Goal: Task Accomplishment & Management: Manage account settings

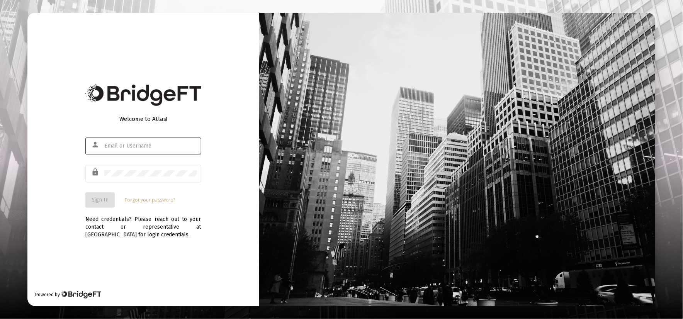
click at [108, 149] on div at bounding box center [150, 145] width 93 height 19
click at [121, 145] on input "text" at bounding box center [150, 146] width 93 height 6
click at [122, 145] on input "text" at bounding box center [150, 146] width 93 height 6
type input "blake@marquamcapital.com"
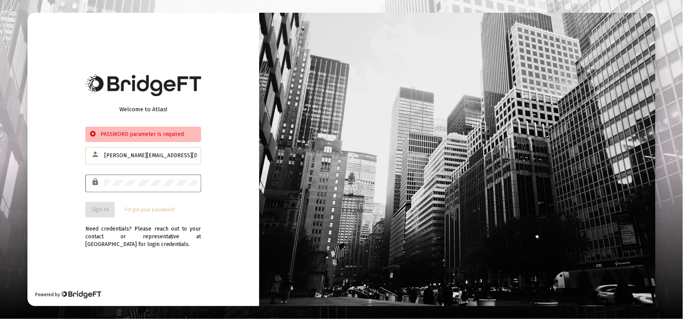
click at [138, 187] on div at bounding box center [150, 182] width 93 height 19
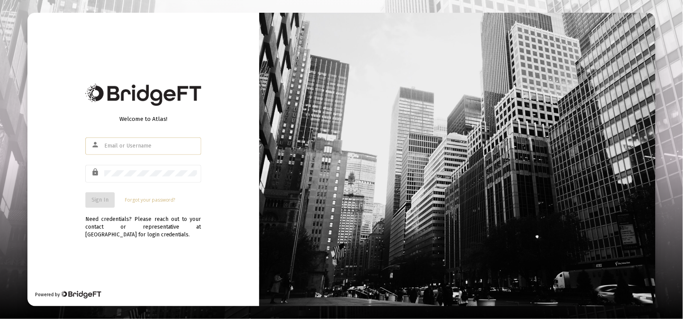
click at [126, 138] on div at bounding box center [150, 145] width 93 height 19
click at [126, 148] on input "text" at bounding box center [150, 146] width 93 height 6
type input "blake@marquamcapital.com"
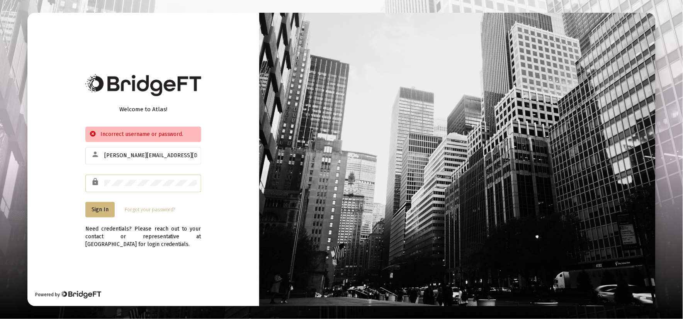
click at [0, 190] on html "Welcome to Atlas! Incorrect username or password. person blake@marquamcapital.c…" at bounding box center [341, 159] width 683 height 319
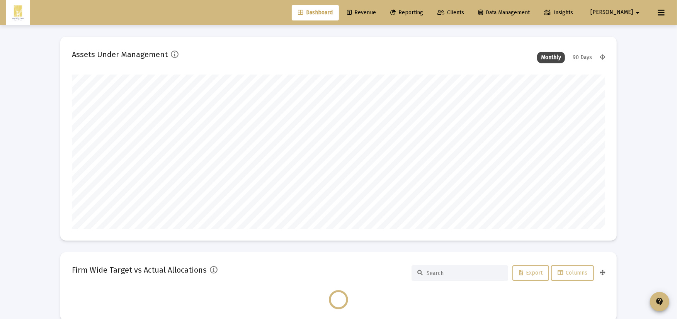
scroll to position [155, 533]
click at [376, 14] on span "Revenue" at bounding box center [361, 12] width 29 height 7
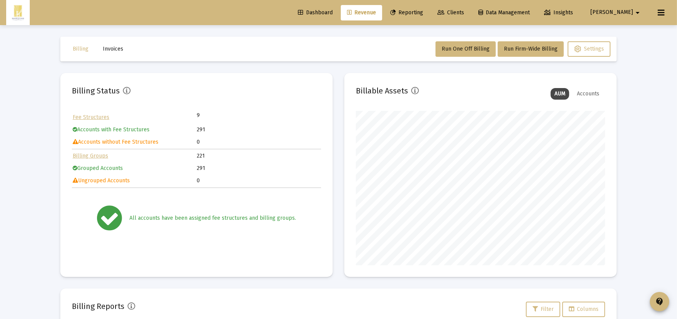
click at [623, 20] on button "Blake arrow_drop_down" at bounding box center [616, 12] width 70 height 15
click at [624, 33] on link "Settings" at bounding box center [633, 33] width 46 height 19
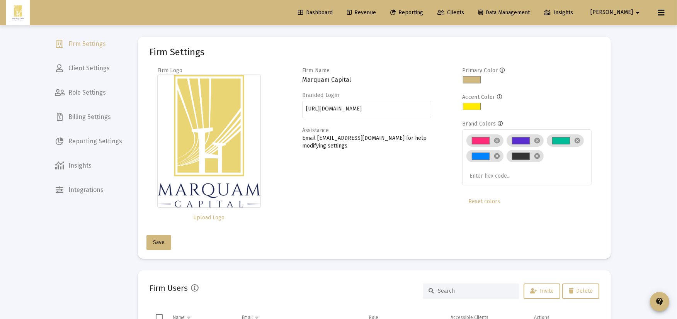
click at [60, 119] on icon at bounding box center [60, 117] width 6 height 8
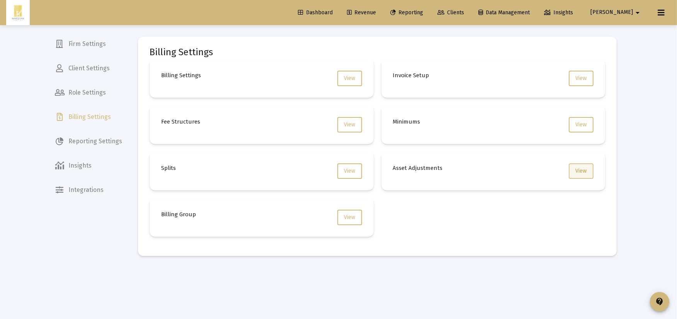
click at [587, 168] on button "View" at bounding box center [581, 170] width 25 height 15
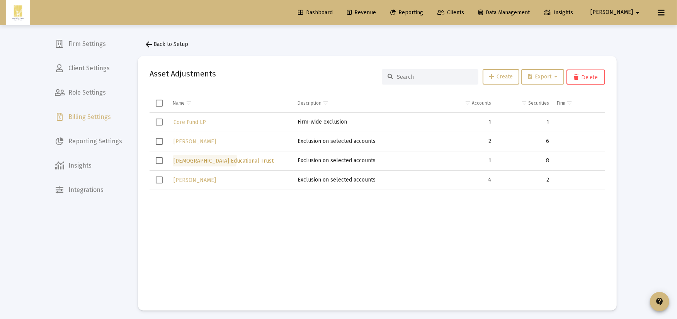
click at [198, 160] on span "[DEMOGRAPHIC_DATA] Educational Trust" at bounding box center [223, 161] width 100 height 7
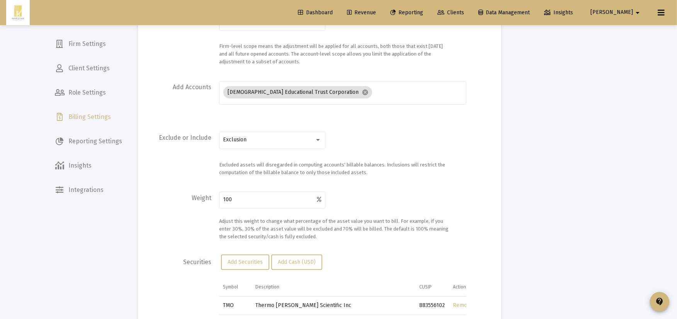
scroll to position [329, 0]
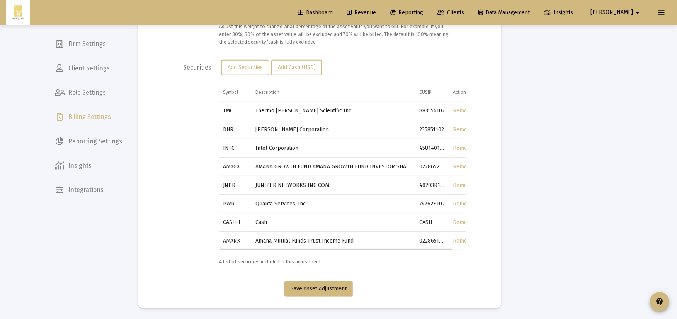
click at [459, 185] on link "Remove" at bounding box center [463, 185] width 20 height 7
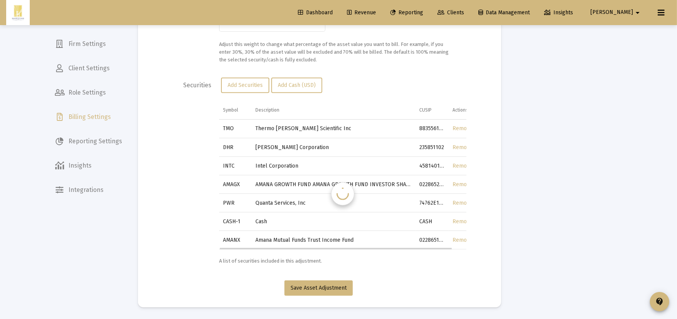
scroll to position [310, 0]
click at [310, 288] on span "Save Asset Adjustment" at bounding box center [319, 289] width 56 height 7
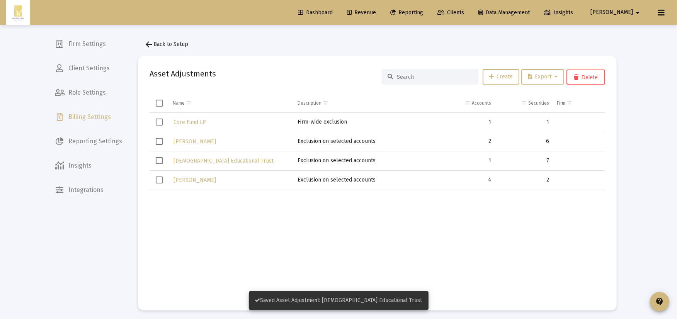
click at [376, 13] on span "Revenue" at bounding box center [361, 12] width 29 height 7
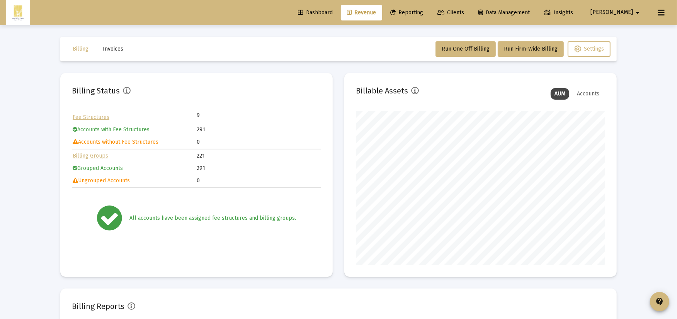
scroll to position [155, 249]
click at [333, 12] on span "Dashboard" at bounding box center [315, 12] width 35 height 7
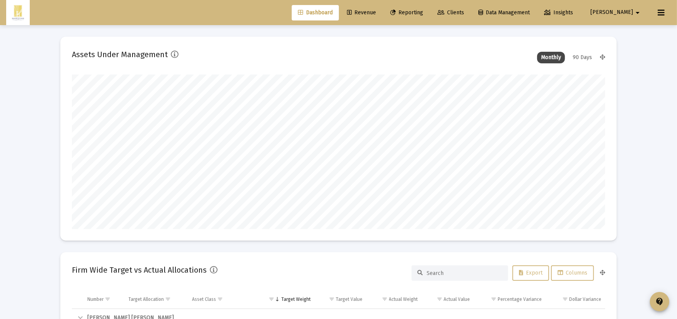
scroll to position [155, 287]
click at [376, 15] on span "Revenue" at bounding box center [361, 12] width 29 height 7
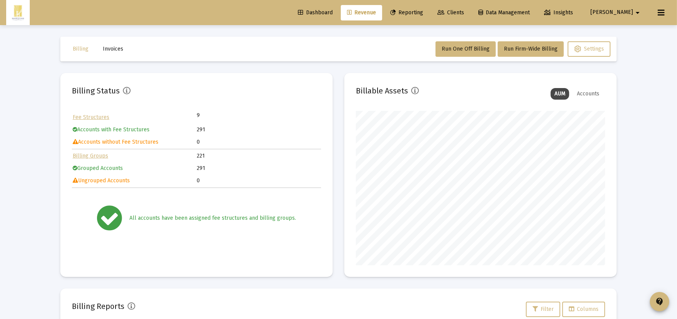
scroll to position [155, 249]
click at [634, 16] on mat-icon "arrow_drop_down" at bounding box center [637, 12] width 9 height 15
click at [630, 37] on span "Settings" at bounding box center [638, 33] width 23 height 19
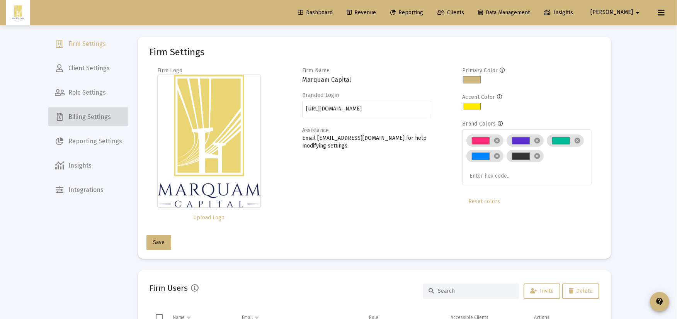
click at [94, 114] on span "Billing Settings" at bounding box center [89, 117] width 80 height 19
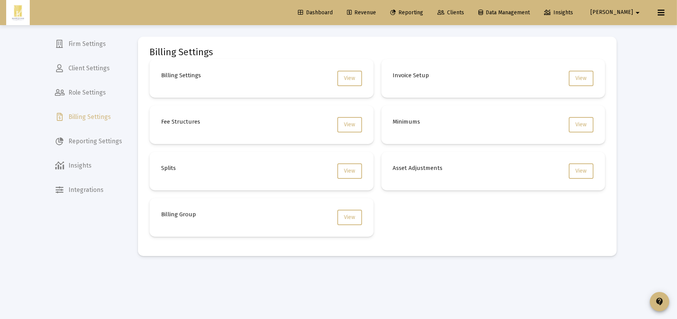
click at [89, 135] on span "Reporting Settings" at bounding box center [89, 141] width 80 height 19
click at [340, 122] on button "View" at bounding box center [349, 124] width 25 height 15
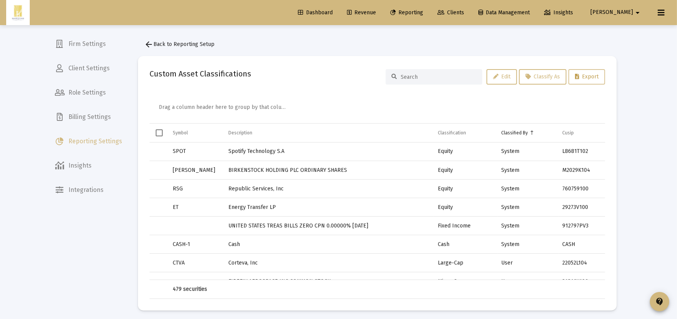
click at [585, 77] on span "Export" at bounding box center [587, 76] width 24 height 7
click at [156, 152] on span "Select row" at bounding box center [159, 151] width 7 height 7
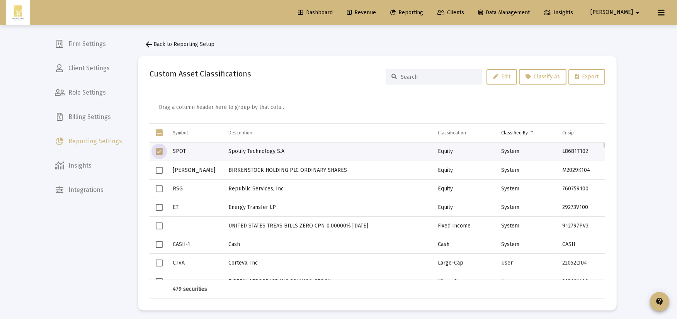
click at [160, 190] on span "Select row" at bounding box center [159, 188] width 7 height 7
click at [160, 211] on td "Data grid" at bounding box center [159, 207] width 19 height 19
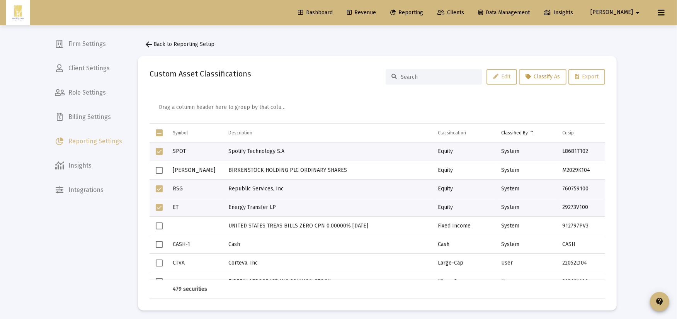
click at [552, 78] on span "Classify As" at bounding box center [542, 76] width 34 height 7
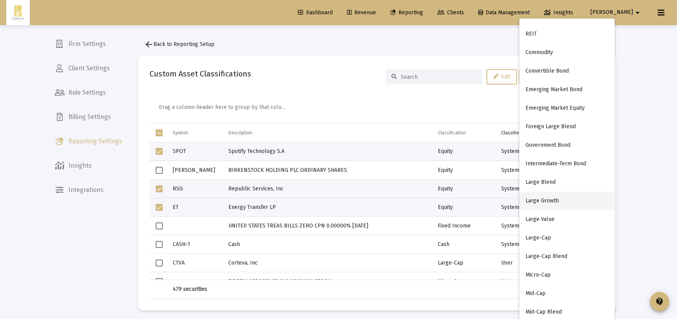
scroll to position [43, 0]
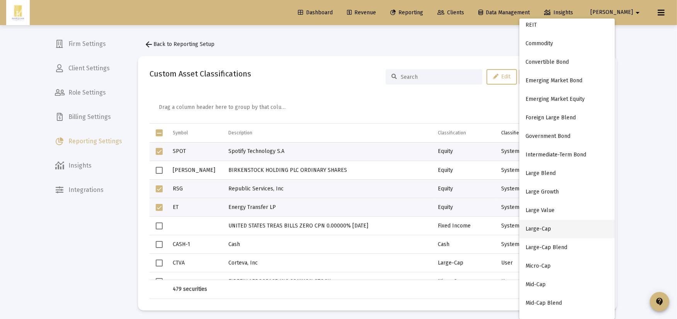
click at [547, 228] on button "Large-Cap" at bounding box center [566, 229] width 95 height 19
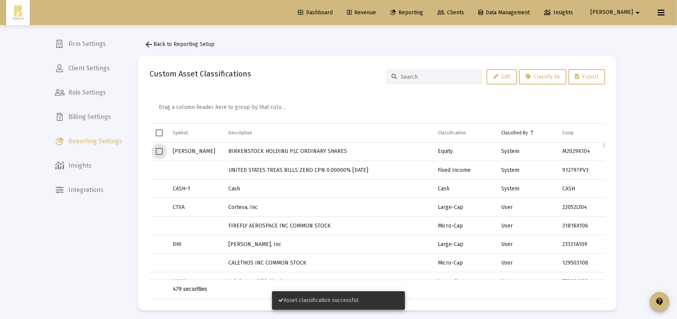
click at [156, 151] on span "Select row" at bounding box center [159, 151] width 7 height 7
click at [551, 75] on span "Classify As" at bounding box center [542, 76] width 34 height 7
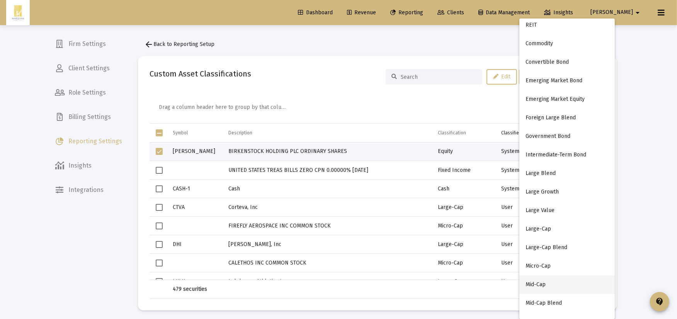
click at [546, 289] on button "Mid-Cap" at bounding box center [566, 284] width 95 height 19
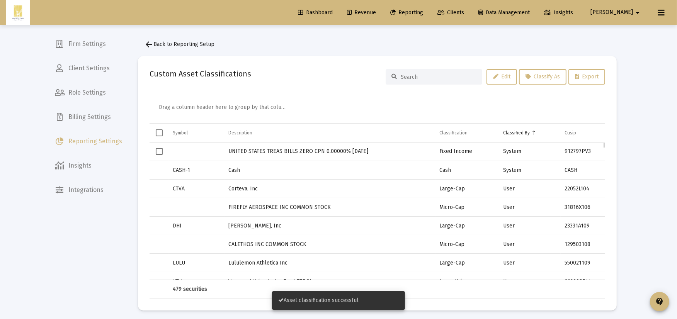
click at [156, 151] on span "Select row" at bounding box center [159, 151] width 7 height 7
click at [540, 78] on span "Classify As" at bounding box center [542, 76] width 34 height 7
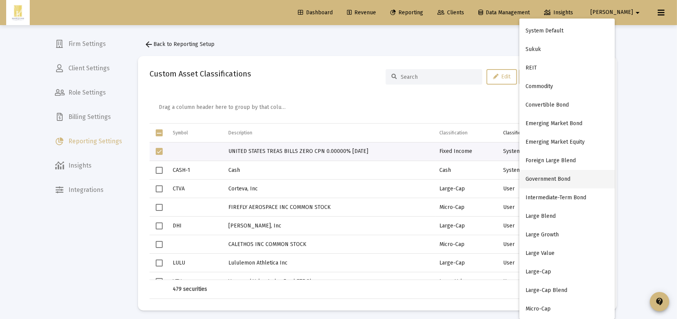
click at [557, 178] on button "Government Bond" at bounding box center [566, 179] width 95 height 19
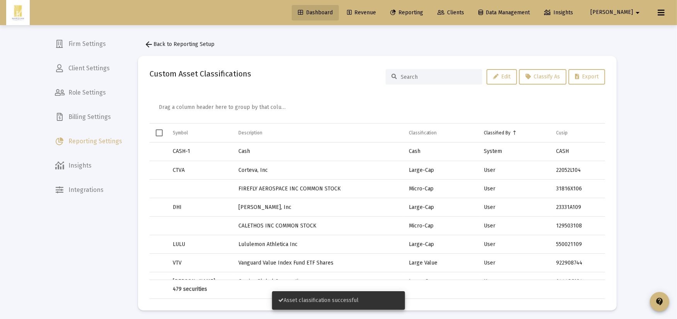
click at [331, 14] on span "Dashboard" at bounding box center [315, 12] width 35 height 7
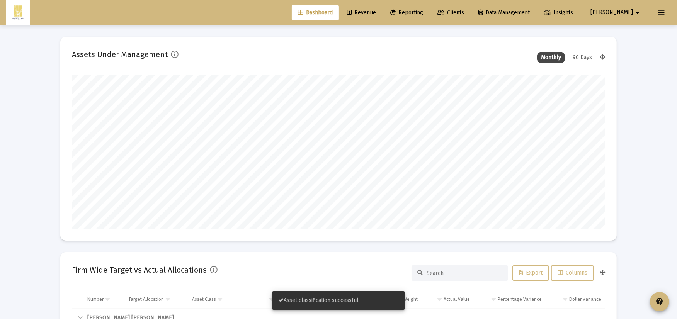
scroll to position [155, 249]
click at [376, 12] on span "Revenue" at bounding box center [361, 12] width 29 height 7
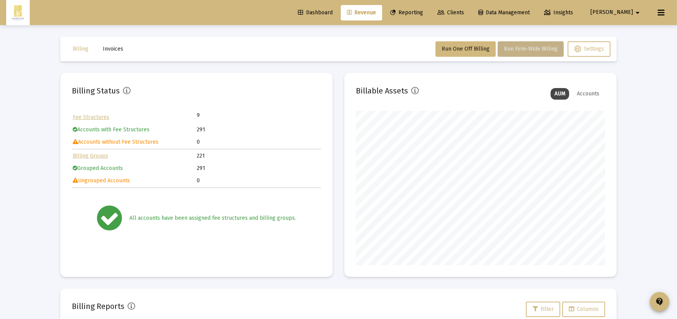
click at [509, 53] on button "Run Firm-Wide Billing" at bounding box center [531, 48] width 66 height 15
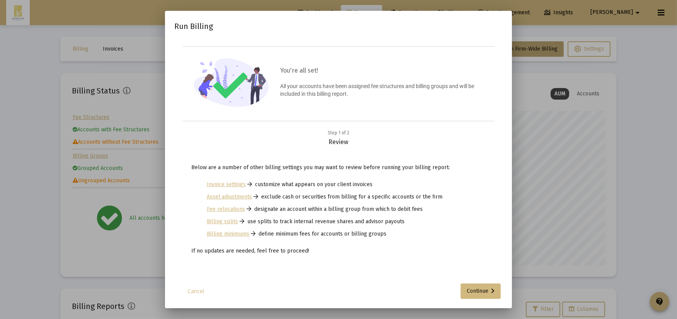
click at [80, 101] on div at bounding box center [338, 159] width 677 height 319
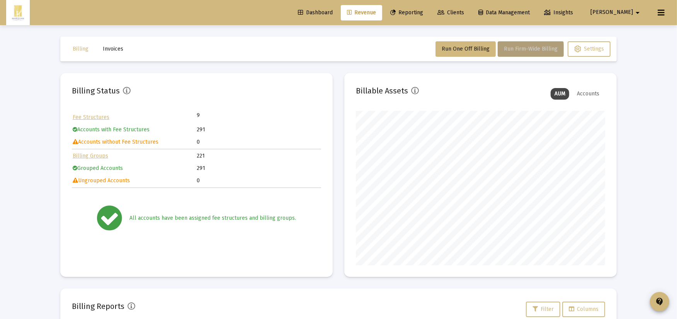
click at [515, 51] on span "Run Firm-Wide Billing" at bounding box center [531, 49] width 54 height 7
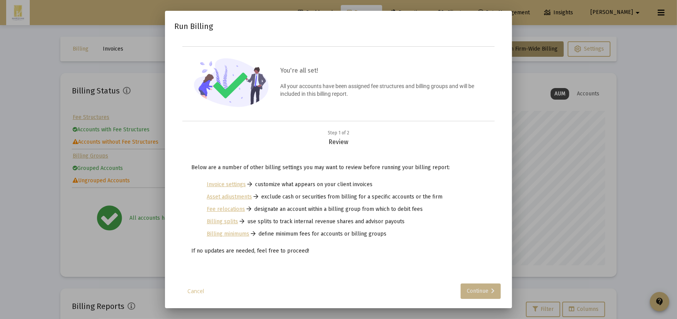
click at [481, 292] on div "Continue" at bounding box center [481, 291] width 28 height 15
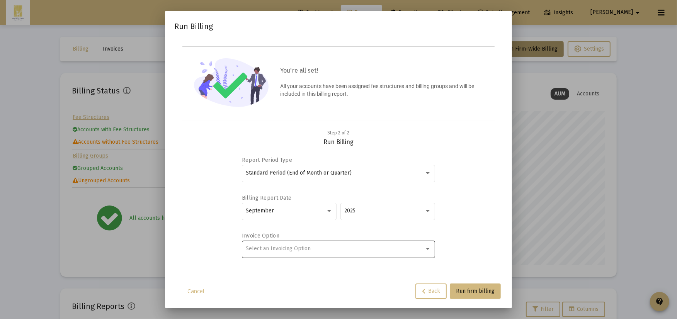
click at [326, 246] on div "Select an Invoicing Option" at bounding box center [335, 249] width 178 height 6
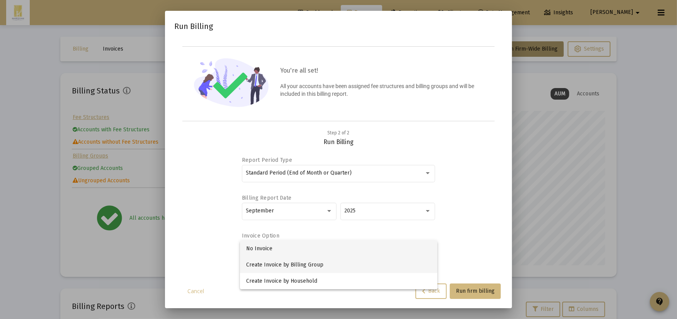
click at [299, 267] on span "Create Invoice by Billing Group" at bounding box center [338, 265] width 185 height 16
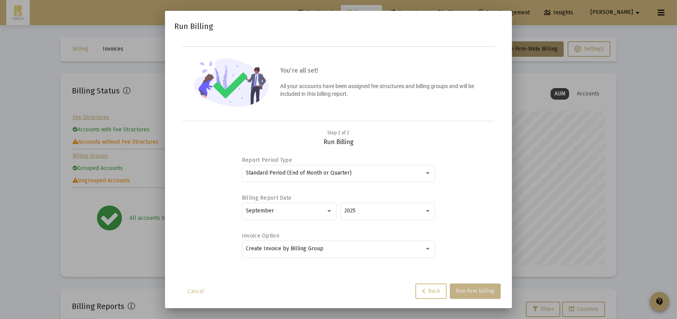
click at [484, 292] on span "Run firm billing" at bounding box center [475, 291] width 39 height 7
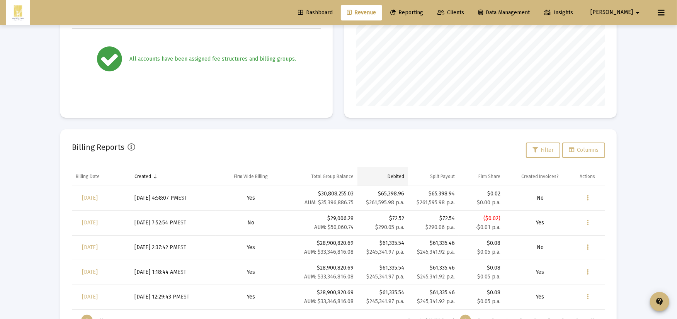
scroll to position [155, 249]
click at [281, 130] on mat-card "Billing Reports Filter Columns Billing Date Created Firm Wide Billing Total Gro…" at bounding box center [338, 236] width 556 height 214
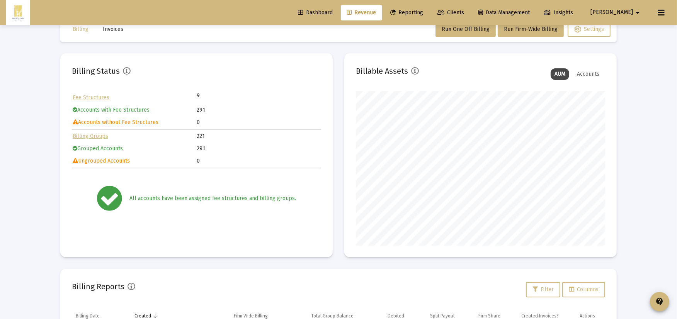
scroll to position [0, 0]
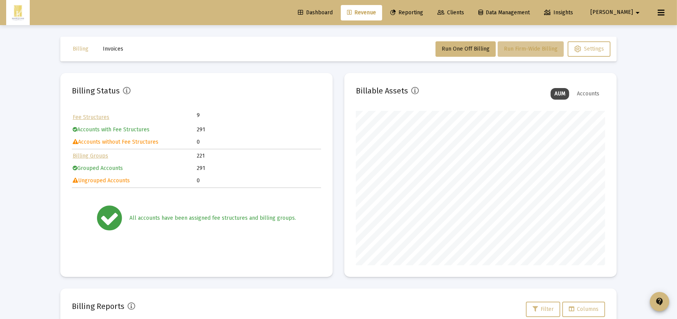
click at [527, 48] on span "Run Firm-Wide Billing" at bounding box center [531, 49] width 54 height 7
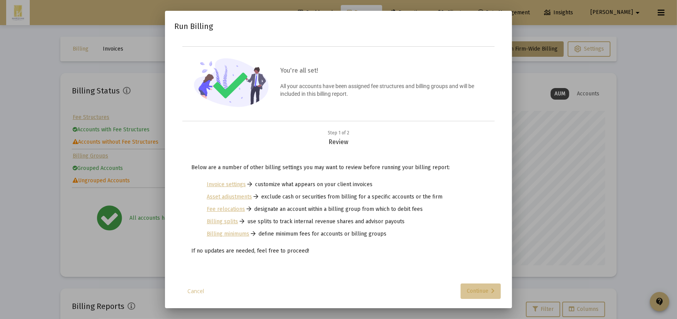
click at [481, 295] on div "Continue" at bounding box center [481, 291] width 28 height 15
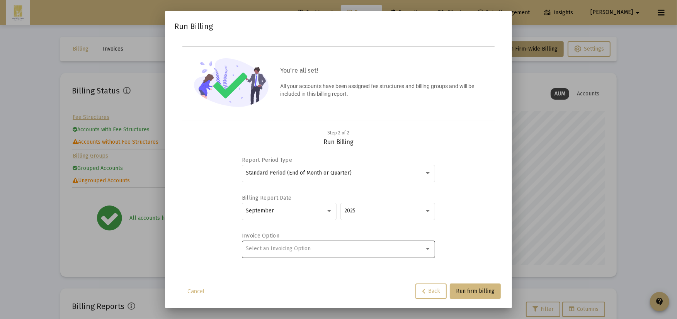
click at [313, 248] on div "Select an Invoicing Option" at bounding box center [335, 249] width 178 height 6
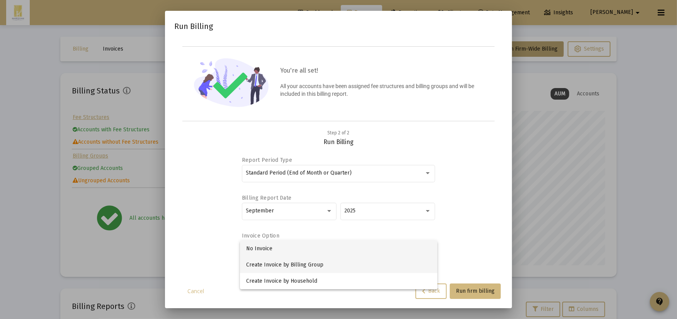
click at [306, 262] on span "Create Invoice by Billing Group" at bounding box center [338, 265] width 185 height 16
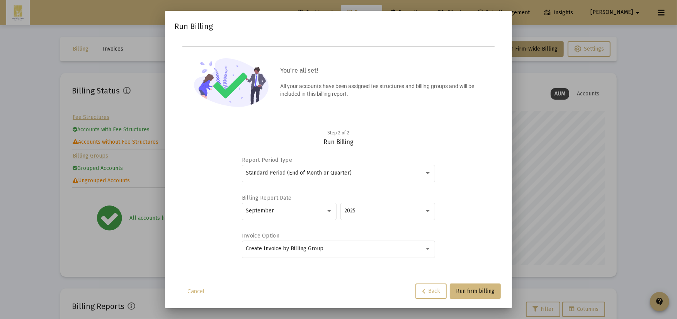
click at [306, 260] on div "Create Invoice by Billing Group" at bounding box center [338, 253] width 193 height 25
click at [304, 254] on div "Create Invoice by Billing Group" at bounding box center [338, 248] width 185 height 19
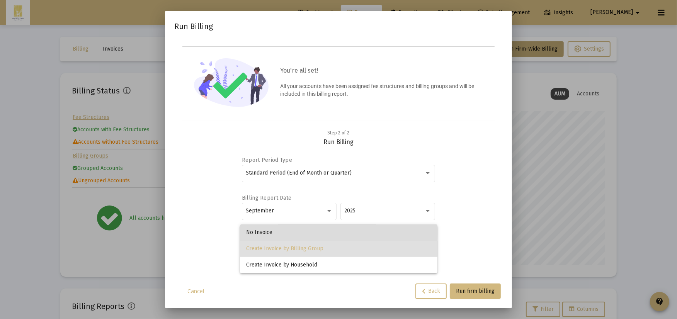
click at [308, 232] on span "No Invoice" at bounding box center [338, 232] width 185 height 16
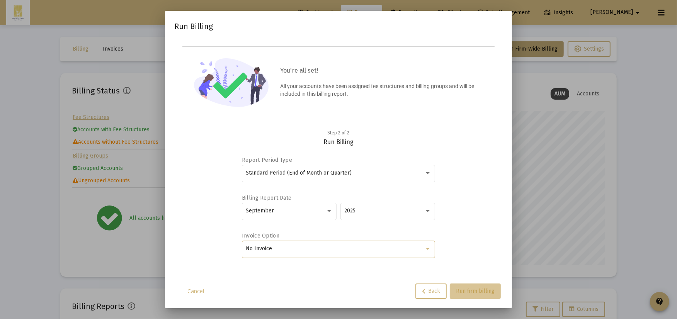
click at [474, 288] on span "Run firm billing" at bounding box center [475, 291] width 39 height 7
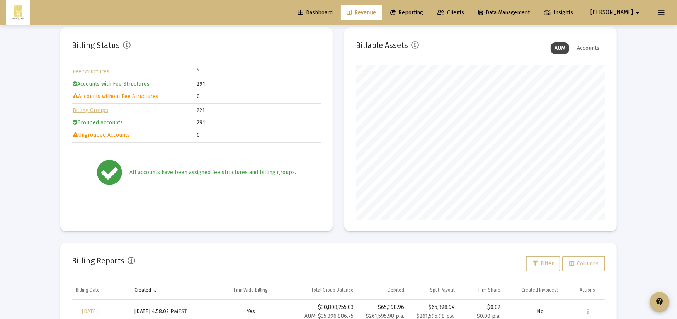
scroll to position [194, 0]
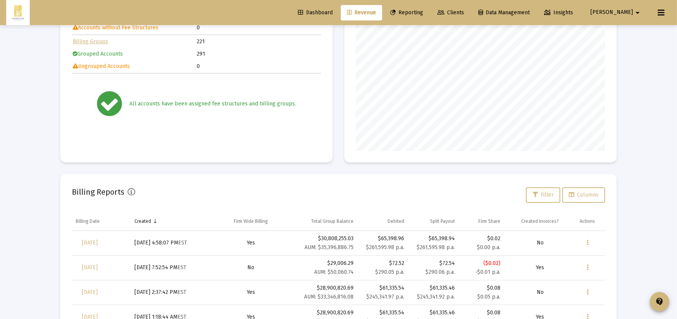
scroll to position [129, 0]
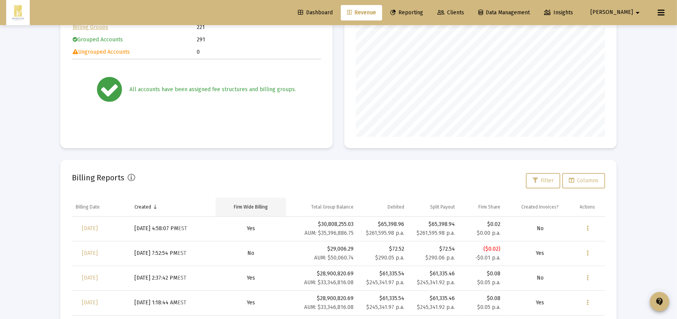
drag, startPoint x: 256, startPoint y: 232, endPoint x: 242, endPoint y: 215, distance: 22.2
click at [242, 215] on div "Billing Date Created Firm Wide Billing Total Group Balance Debited Split Payout…" at bounding box center [338, 280] width 533 height 164
drag, startPoint x: 242, startPoint y: 215, endPoint x: 242, endPoint y: 241, distance: 26.7
click at [242, 241] on td "No" at bounding box center [251, 253] width 70 height 25
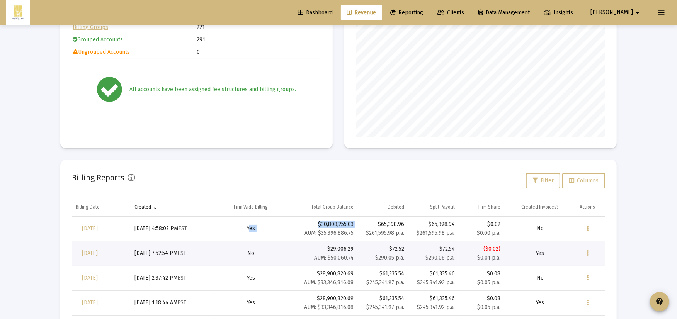
drag, startPoint x: 242, startPoint y: 238, endPoint x: 297, endPoint y: 235, distance: 55.0
click at [297, 235] on tr "Sep 30, 2025 Sep 26, 2025, 4:58:07 PM EST Yes $30,808,255.03 AUM: $35,396,886.7…" at bounding box center [338, 229] width 533 height 25
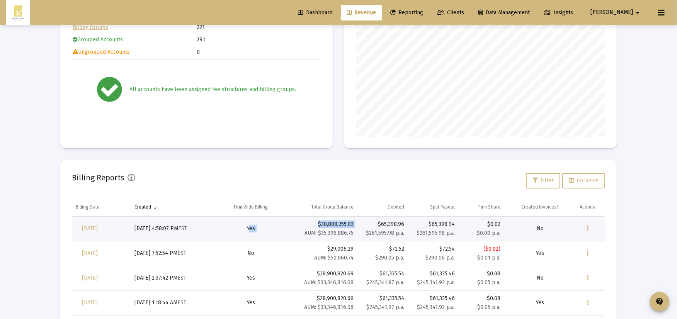
drag, startPoint x: 297, startPoint y: 235, endPoint x: 279, endPoint y: 239, distance: 18.7
click at [279, 239] on td "Yes" at bounding box center [251, 229] width 70 height 25
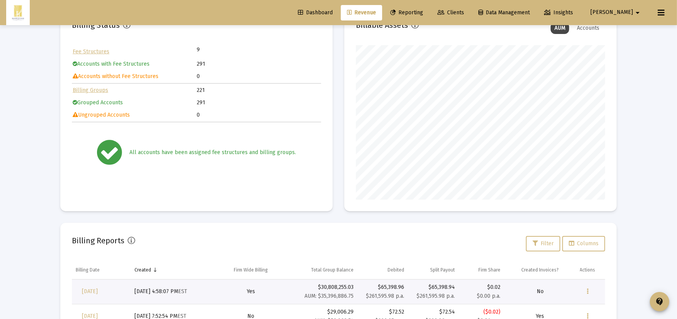
scroll to position [0, 0]
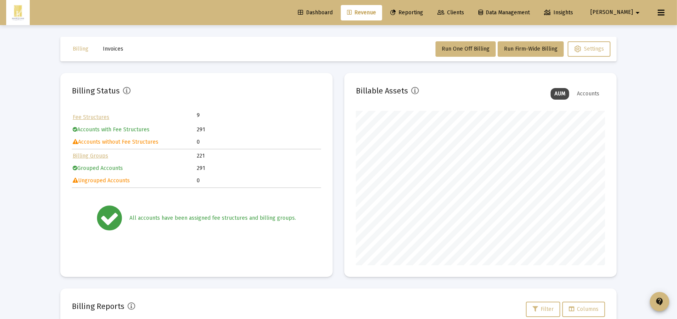
click at [623, 14] on span "[PERSON_NAME]" at bounding box center [611, 12] width 43 height 7
click at [625, 44] on button "Logout" at bounding box center [633, 51] width 46 height 19
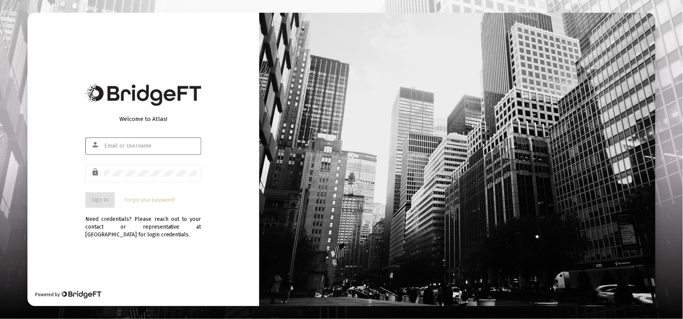
drag, startPoint x: 121, startPoint y: 153, endPoint x: 119, endPoint y: 145, distance: 8.8
click at [120, 153] on div at bounding box center [150, 145] width 93 height 19
click at [119, 145] on input "text" at bounding box center [150, 146] width 93 height 6
type input "blake@marquamcapital.com"
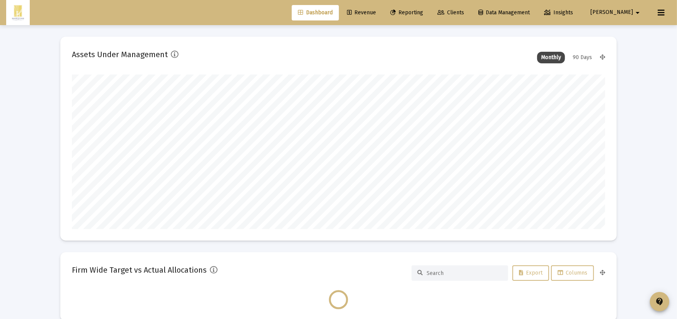
scroll to position [155, 533]
type input "2025-09-30"
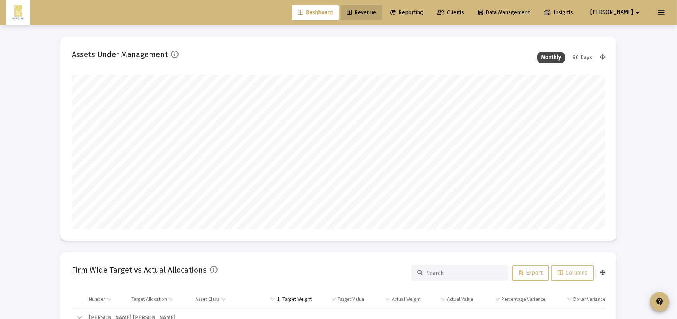
click at [382, 14] on link "Revenue" at bounding box center [361, 12] width 41 height 15
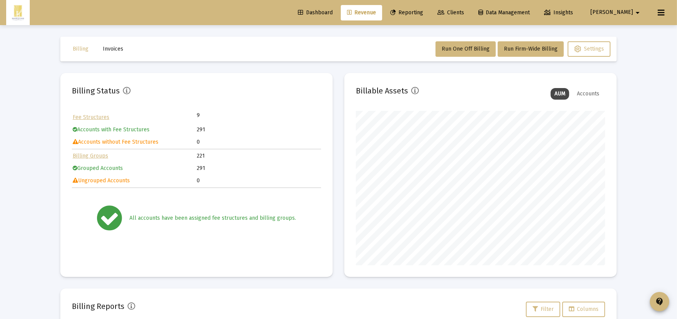
drag, startPoint x: 77, startPoint y: 58, endPoint x: 100, endPoint y: 48, distance: 24.6
click at [77, 58] on mat-toolbar-row "Billing Invoices Run One Off Billing Run Firm-Wide Billing Settings" at bounding box center [338, 49] width 556 height 25
click at [111, 47] on span "Invoices" at bounding box center [113, 49] width 20 height 7
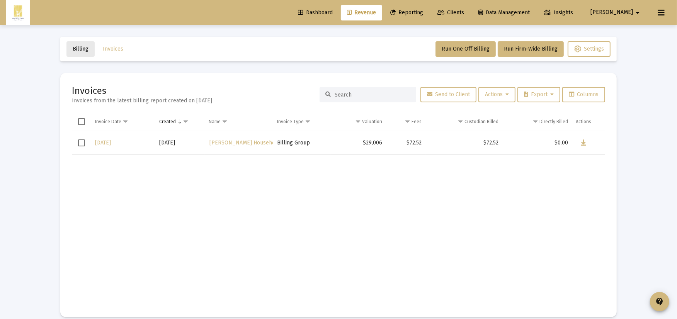
click at [73, 53] on button "Billing" at bounding box center [80, 48] width 28 height 15
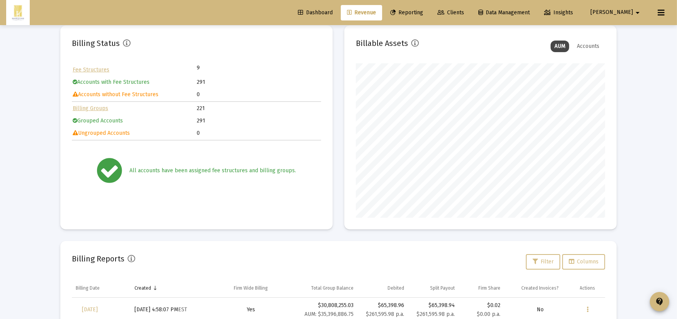
scroll to position [194, 0]
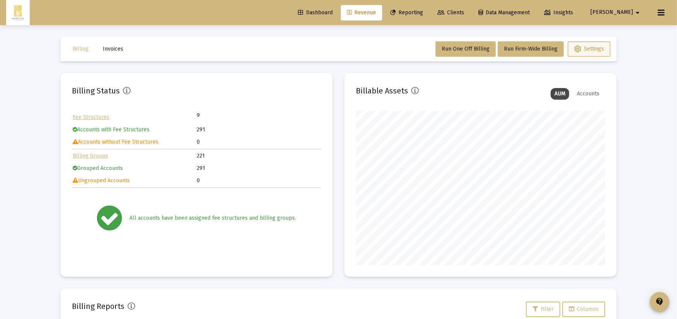
click at [582, 43] on button "Settings" at bounding box center [589, 48] width 43 height 15
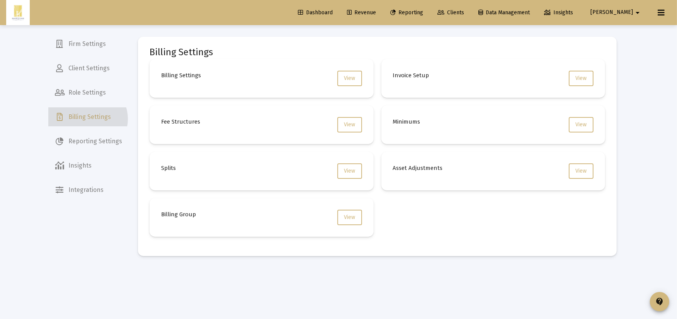
click at [87, 120] on span "Billing Settings" at bounding box center [89, 117] width 80 height 19
click at [382, 15] on link "Revenue" at bounding box center [361, 12] width 41 height 15
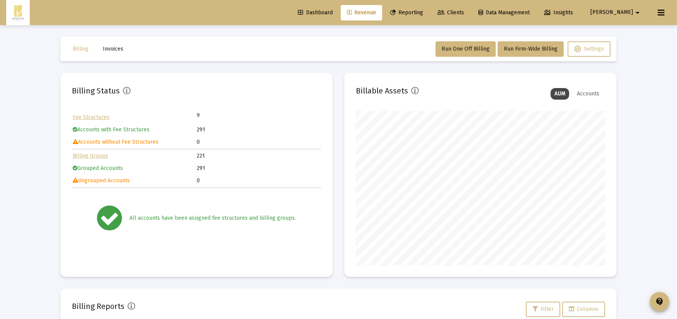
scroll to position [155, 249]
click at [429, 16] on link "Reporting" at bounding box center [406, 12] width 45 height 15
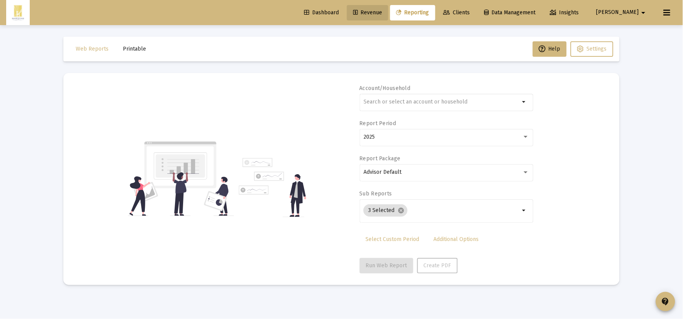
click at [382, 14] on span "Revenue" at bounding box center [367, 12] width 29 height 7
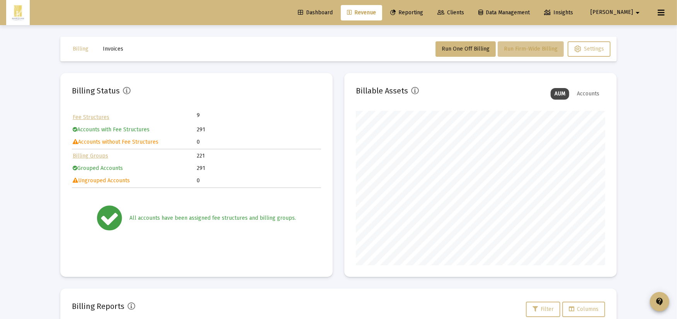
click at [548, 51] on span "Run Firm-Wide Billing" at bounding box center [531, 49] width 54 height 7
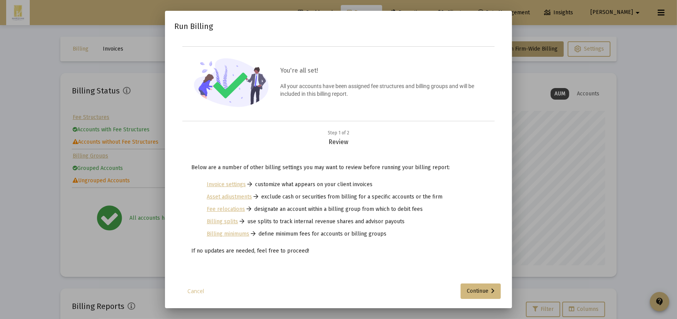
click at [474, 281] on div "Run Billing You're all set! All your accounts have been assigned fee structures…" at bounding box center [338, 159] width 328 height 279
click at [474, 286] on div "Continue" at bounding box center [481, 291] width 28 height 15
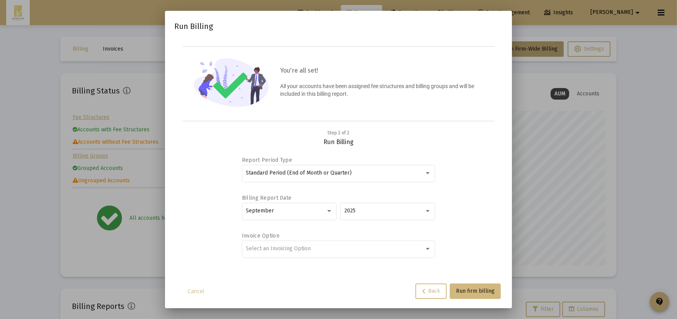
click at [341, 184] on div "Standard Period (End of Month or Quarter)" at bounding box center [338, 177] width 193 height 25
click at [340, 173] on span "Standard Period (End of Month or Quarter)" at bounding box center [299, 173] width 106 height 7
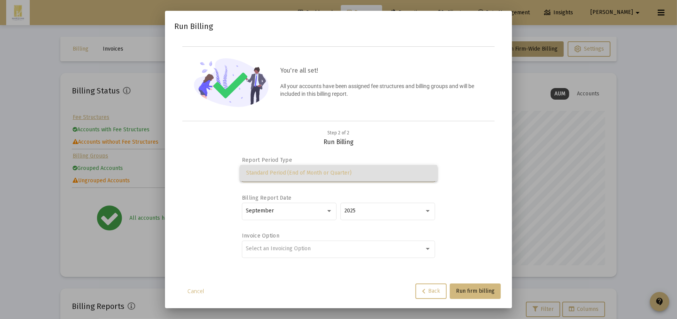
click at [330, 172] on span "Standard Period (End of Month or Quarter)" at bounding box center [338, 173] width 185 height 16
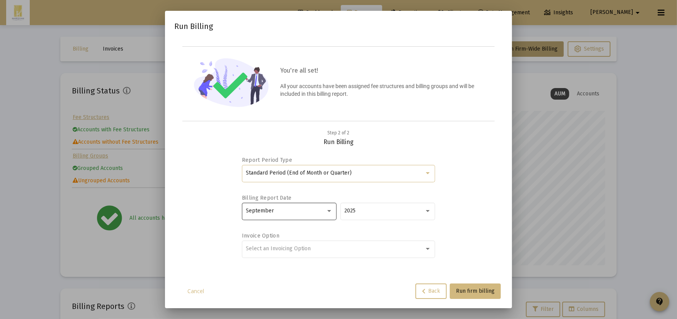
click at [309, 204] on div "September" at bounding box center [289, 210] width 87 height 19
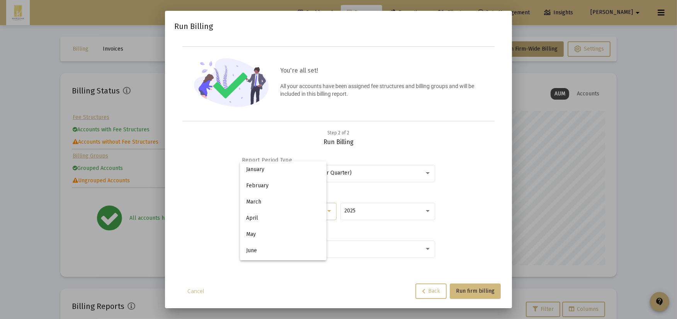
scroll to position [88, 0]
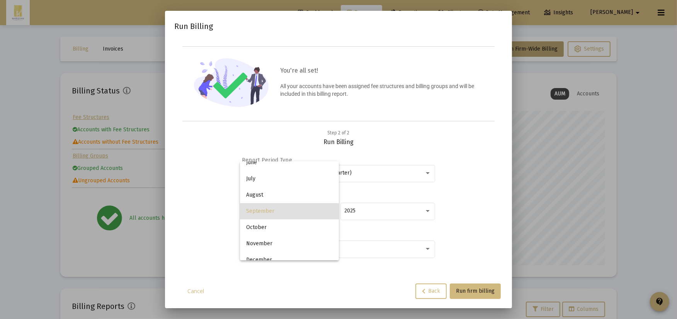
click at [308, 209] on span "September" at bounding box center [289, 211] width 87 height 16
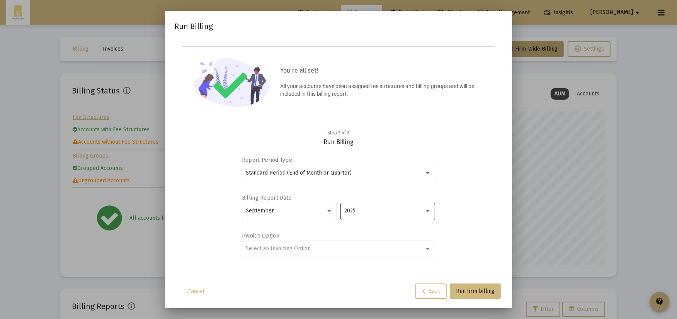
click at [415, 214] on div "2025" at bounding box center [388, 210] width 87 height 19
click at [394, 206] on span "2025" at bounding box center [388, 211] width 87 height 16
click at [333, 258] on div "Select an Invoicing Option" at bounding box center [338, 248] width 185 height 19
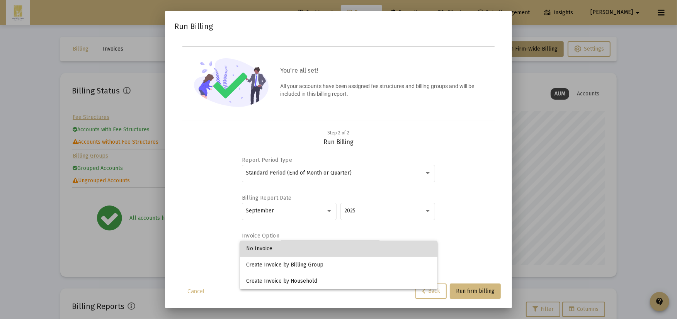
click at [310, 252] on span "No Invoice" at bounding box center [338, 249] width 185 height 16
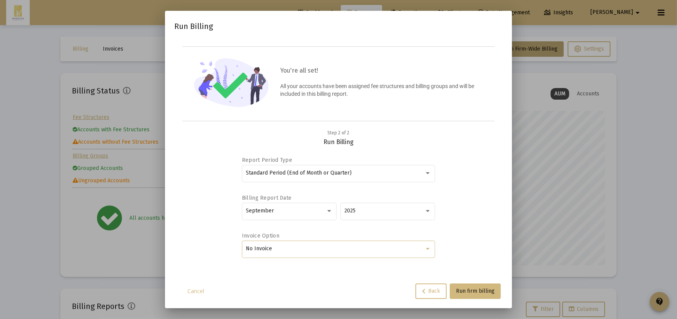
click at [369, 268] on div "Report Period Type Standard Period (End of Month or Quarter) Billing Report Dat…" at bounding box center [338, 212] width 193 height 116
click at [468, 296] on button "Run firm billing" at bounding box center [475, 291] width 51 height 15
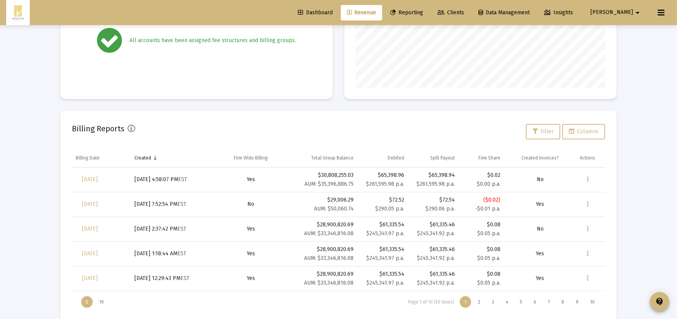
scroll to position [194, 0]
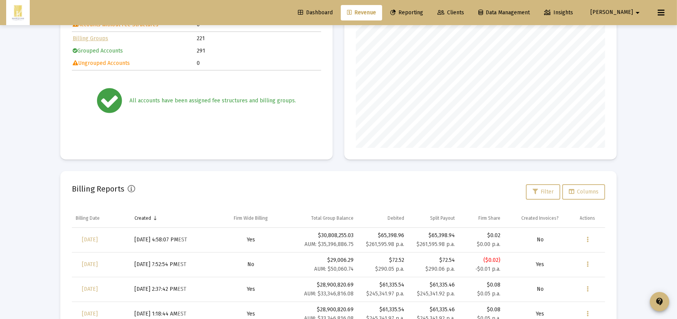
scroll to position [194, 0]
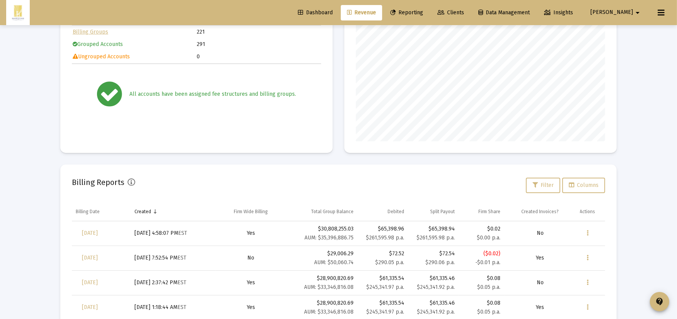
scroll to position [129, 0]
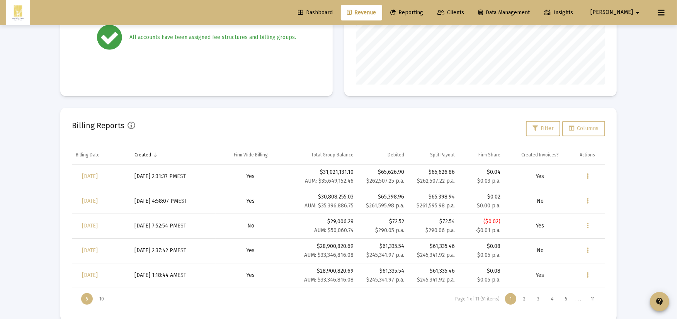
scroll to position [194, 0]
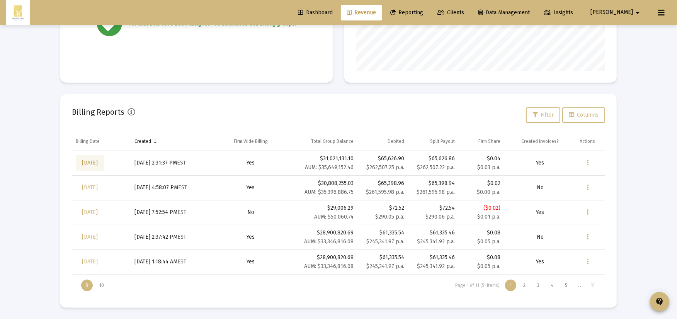
click at [98, 164] on span "[DATE]" at bounding box center [90, 163] width 16 height 7
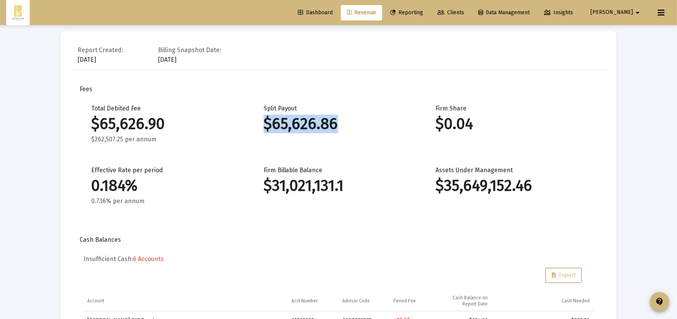
drag, startPoint x: 260, startPoint y: 122, endPoint x: 369, endPoint y: 126, distance: 108.6
click at [369, 126] on div "Total Debited Fee $65,626.90 $262,507.25 per annum Split Payout $65,626.86 Firm…" at bounding box center [338, 163] width 510 height 116
copy div "$65,626.86"
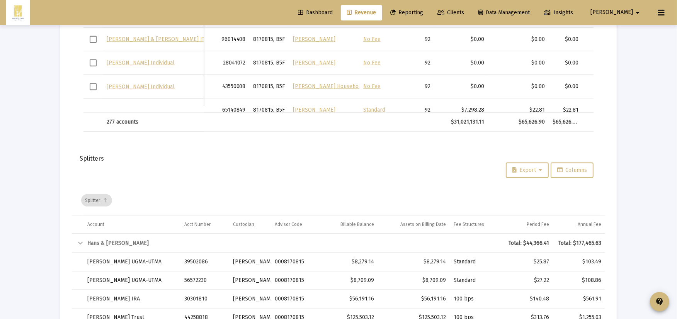
scroll to position [1056, 0]
drag, startPoint x: 550, startPoint y: 241, endPoint x: 527, endPoint y: 240, distance: 22.4
click at [527, 240] on td "Total: $44,366.41" at bounding box center [527, 243] width 50 height 19
copy div "44,366.41"
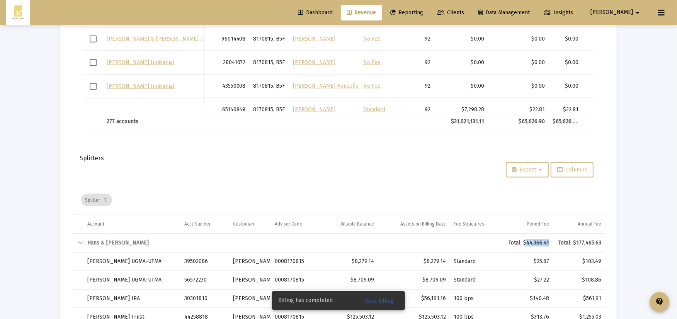
click at [384, 304] on button "View Billing" at bounding box center [379, 301] width 41 height 14
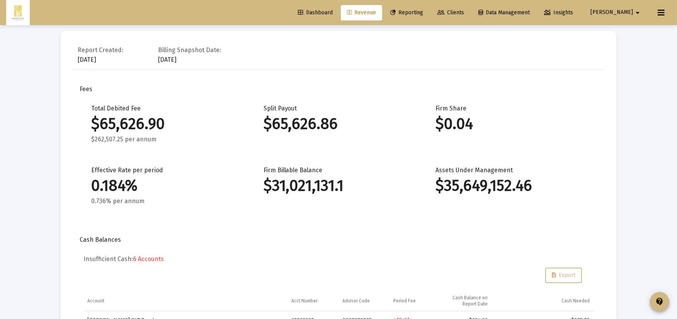
scroll to position [0, 0]
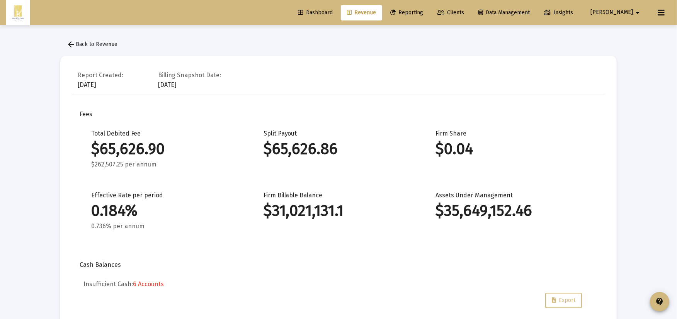
click at [78, 45] on span "arrow_back Back to Revenue" at bounding box center [91, 44] width 51 height 7
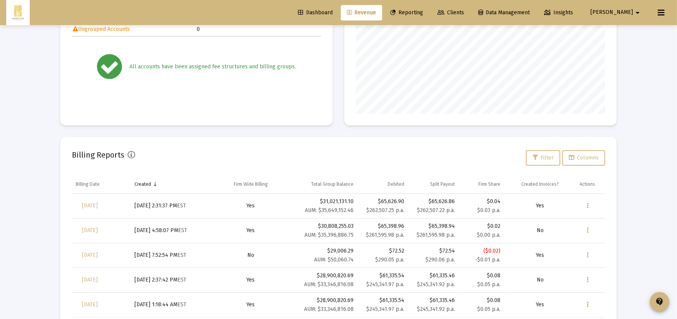
scroll to position [194, 0]
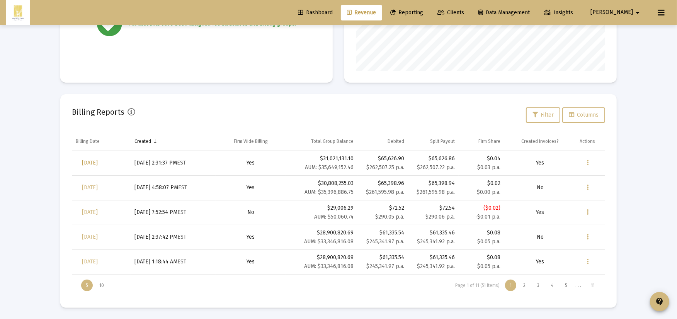
click at [98, 161] on span "[DATE]" at bounding box center [90, 163] width 16 height 7
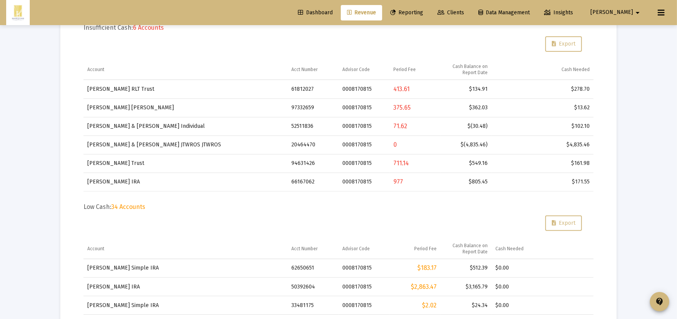
scroll to position [257, 0]
click at [563, 41] on span "Export" at bounding box center [564, 43] width 24 height 7
click at [308, 209] on div "Low Cash: 34 Accounts Export Account Acct Number Advisor Code Period Fee Cash B…" at bounding box center [338, 316] width 510 height 229
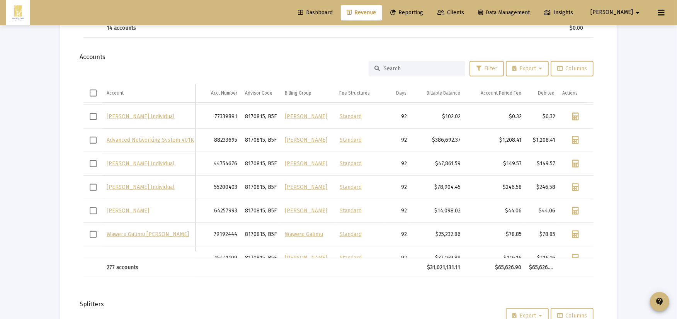
scroll to position [1031, 0]
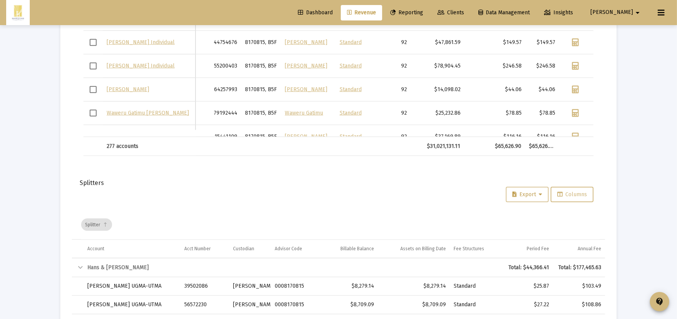
click at [536, 195] on span "Export" at bounding box center [527, 194] width 30 height 7
click at [532, 209] on button "Export All Rows" at bounding box center [530, 212] width 52 height 19
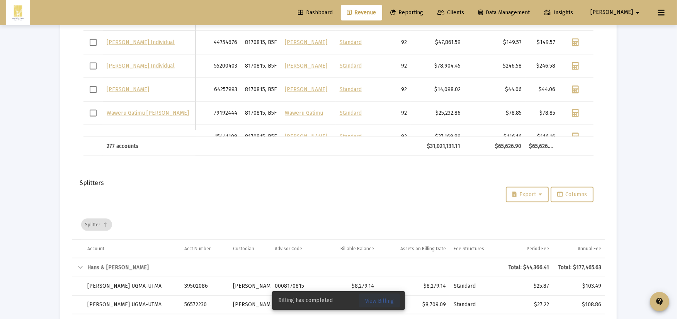
click at [374, 301] on span "View Billing" at bounding box center [379, 301] width 29 height 7
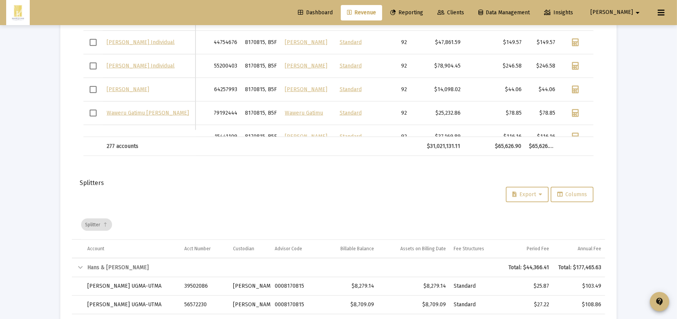
scroll to position [25, 0]
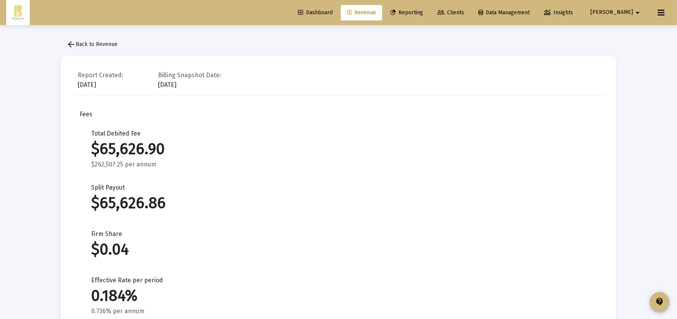
scroll to position [257, 0]
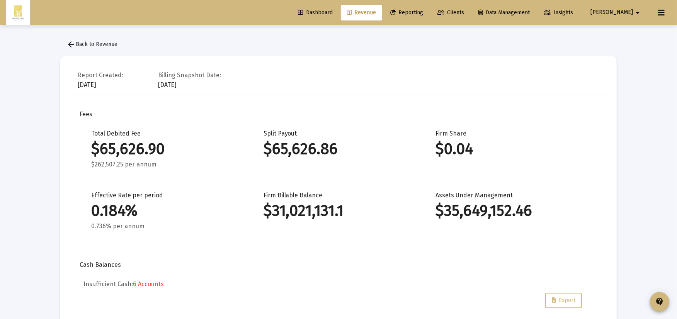
click at [99, 44] on span "arrow_back Back to Revenue" at bounding box center [91, 44] width 51 height 7
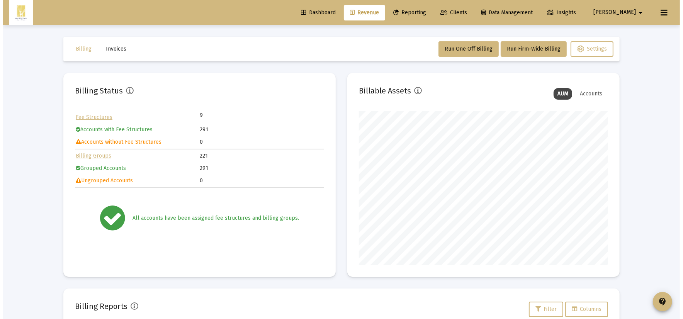
scroll to position [155, 249]
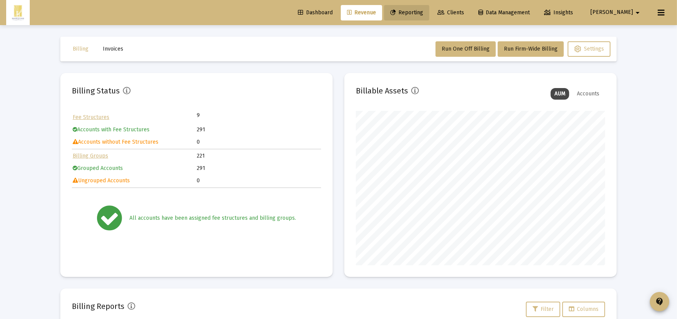
click at [423, 14] on span "Reporting" at bounding box center [406, 12] width 33 height 7
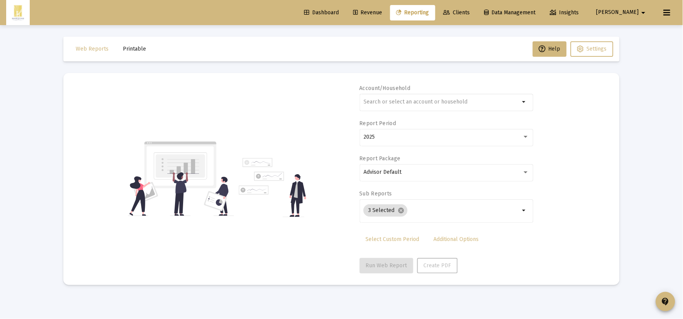
click at [428, 151] on div "2025" at bounding box center [447, 141] width 174 height 25
click at [426, 143] on div "2025" at bounding box center [447, 137] width 166 height 19
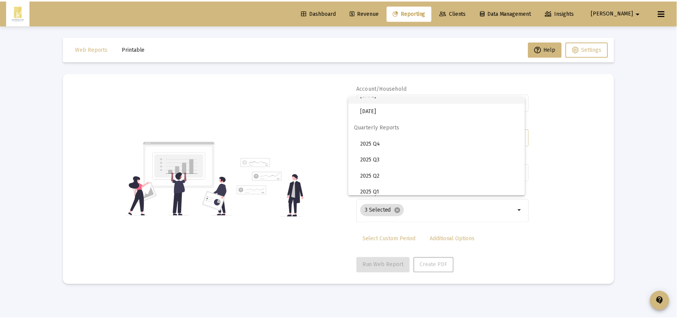
scroll to position [258, 0]
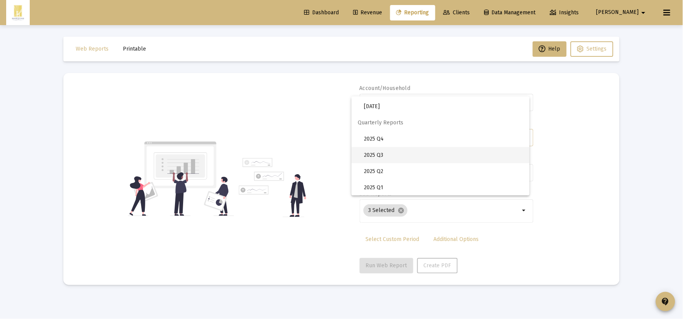
click at [407, 158] on span "2025 Q3" at bounding box center [444, 155] width 160 height 16
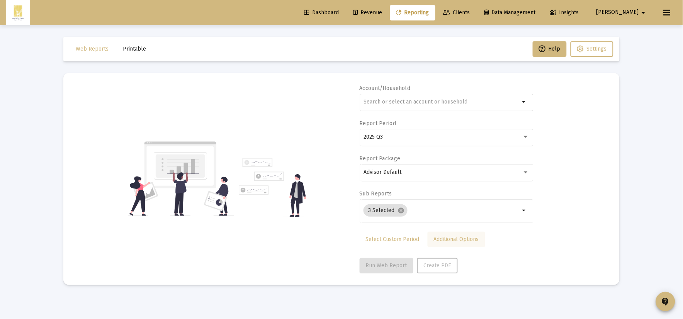
click at [441, 242] on link "Additional Options" at bounding box center [457, 239] width 58 height 15
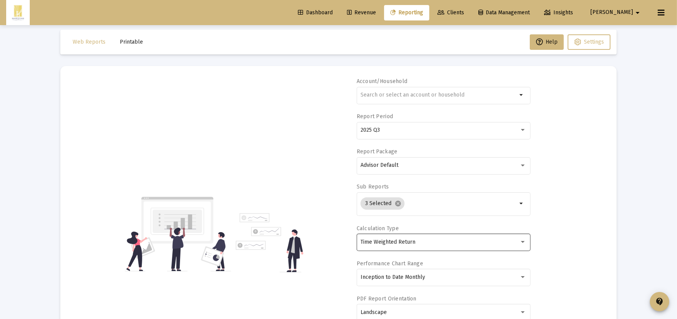
scroll to position [0, 0]
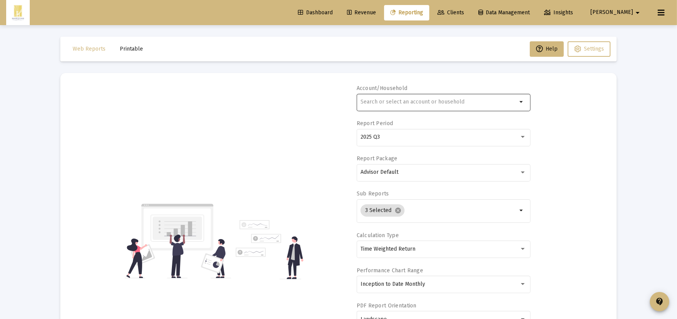
click at [397, 105] on div at bounding box center [438, 101] width 156 height 19
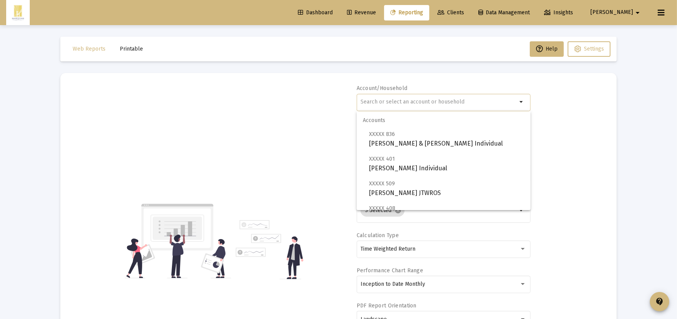
click at [397, 105] on div at bounding box center [438, 101] width 156 height 19
click at [444, 14] on icon at bounding box center [440, 12] width 7 height 5
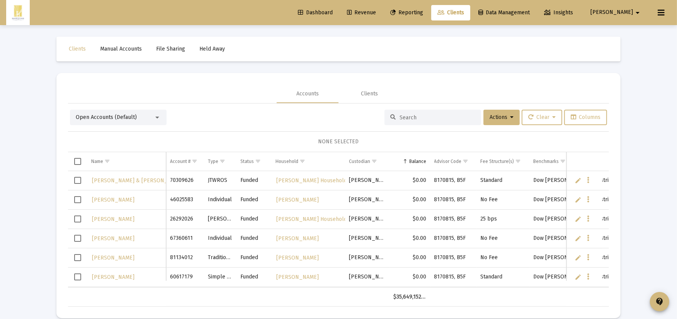
click at [123, 119] on span "Open Accounts (Default)" at bounding box center [106, 117] width 61 height 7
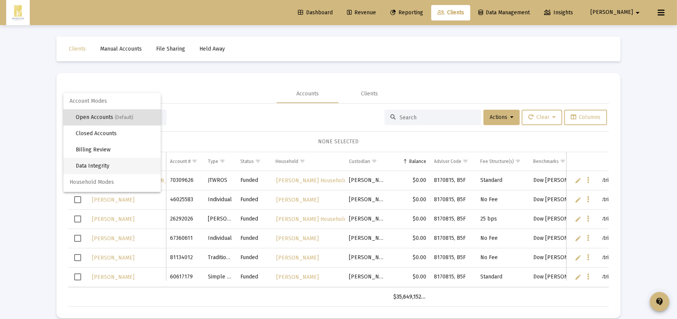
scroll to position [14, 0]
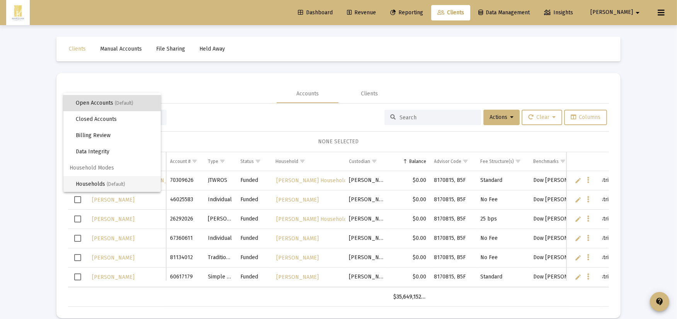
click at [113, 184] on span "(Default)" at bounding box center [116, 184] width 19 height 5
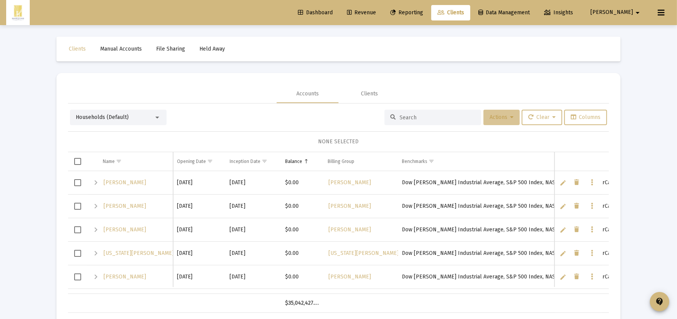
click at [490, 121] on button "Actions" at bounding box center [501, 117] width 36 height 15
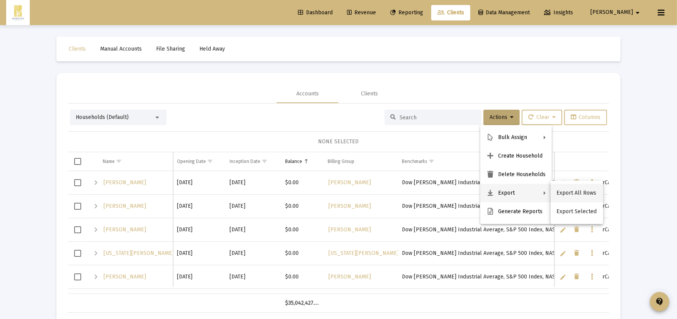
click at [592, 195] on button "Export All Rows" at bounding box center [577, 193] width 53 height 19
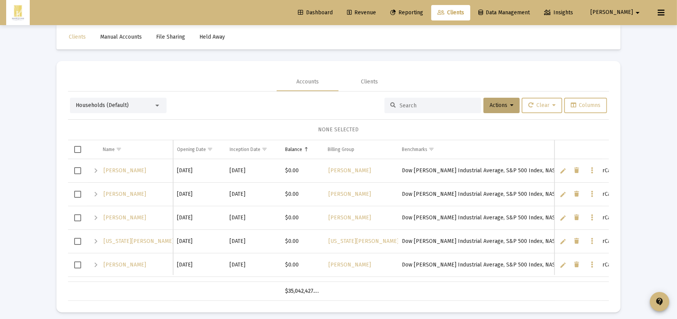
scroll to position [17, 0]
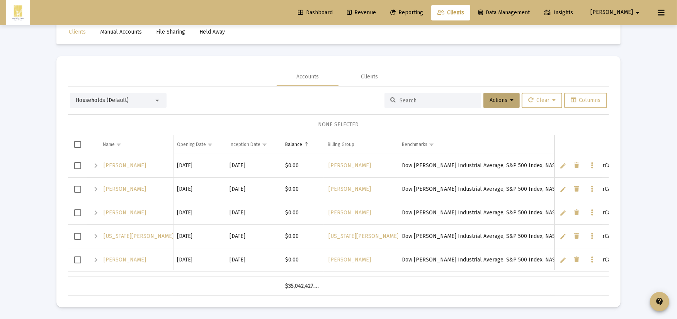
click at [73, 121] on div "NONE SELECTED" at bounding box center [338, 124] width 541 height 21
click at [78, 145] on span "Select all" at bounding box center [77, 144] width 7 height 7
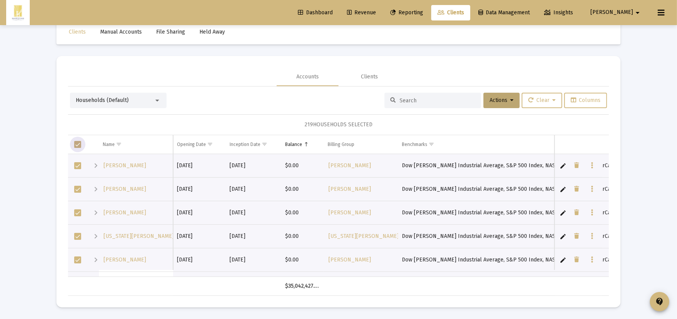
click at [77, 142] on span "Select all" at bounding box center [77, 144] width 7 height 7
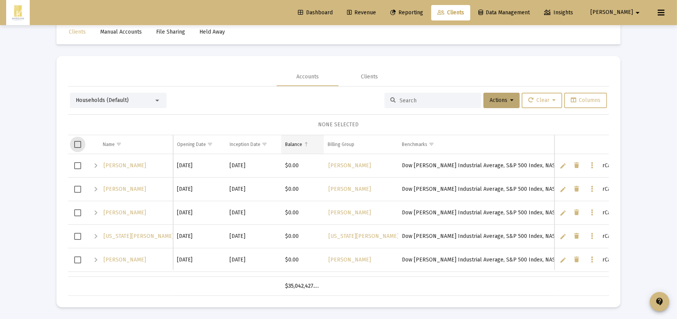
click at [307, 148] on td "Balance" at bounding box center [302, 144] width 43 height 19
click at [307, 150] on td "Balance" at bounding box center [302, 144] width 43 height 19
click at [229, 127] on div "NONE SELECTED" at bounding box center [338, 125] width 529 height 8
click at [77, 146] on span "Select all" at bounding box center [77, 144] width 7 height 7
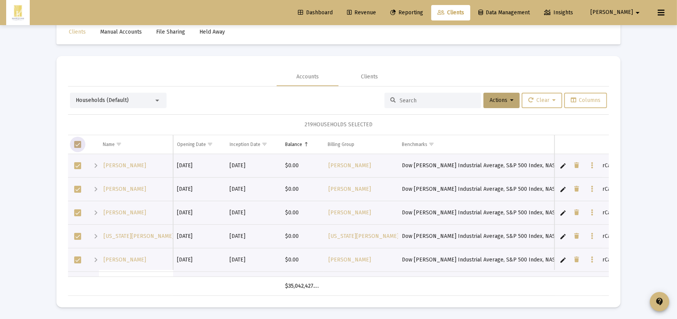
click at [78, 165] on span "Select row" at bounding box center [77, 165] width 7 height 7
click at [78, 191] on span "Select row" at bounding box center [77, 189] width 7 height 7
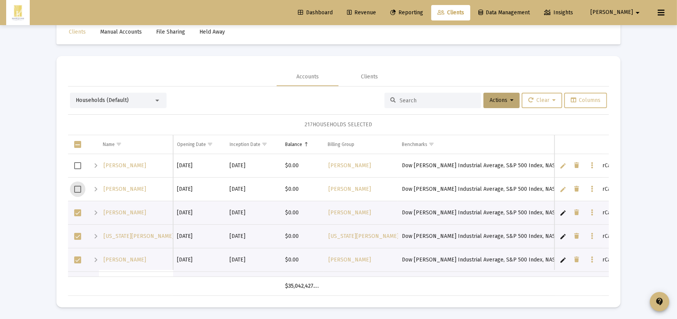
click at [77, 213] on span "Select row" at bounding box center [77, 212] width 7 height 7
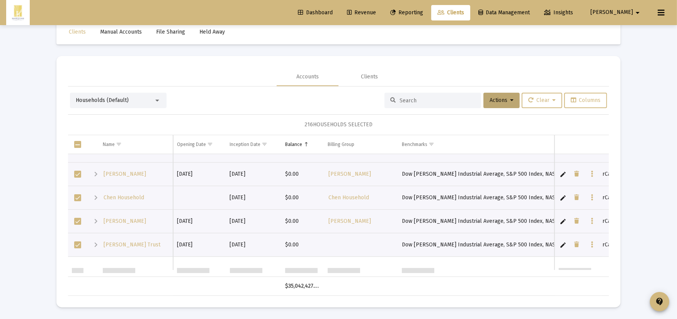
scroll to position [43, 0]
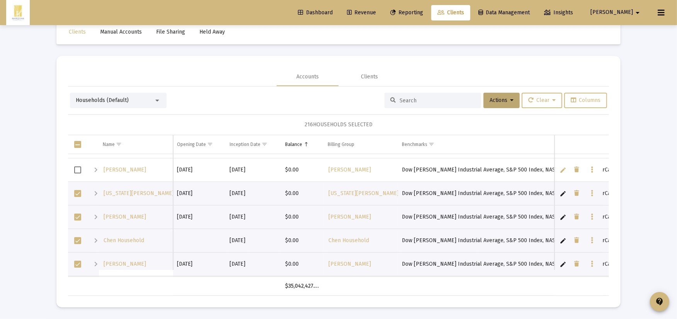
click at [79, 199] on td "Data grid" at bounding box center [77, 194] width 19 height 24
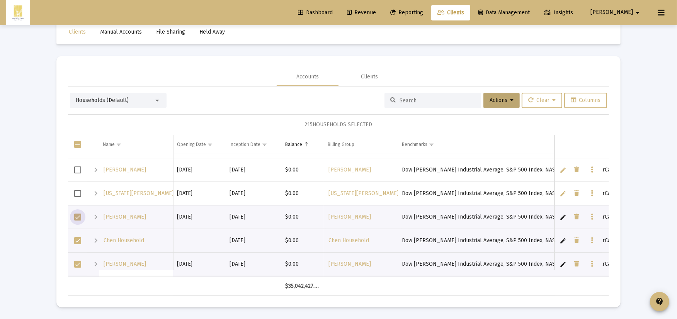
click at [77, 215] on span "Select row" at bounding box center [77, 217] width 7 height 7
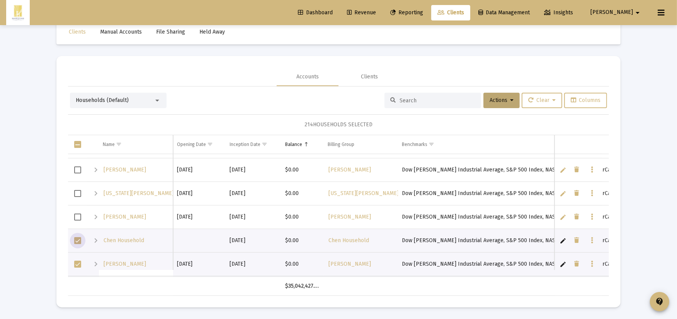
click at [79, 240] on span "Select row" at bounding box center [77, 240] width 7 height 7
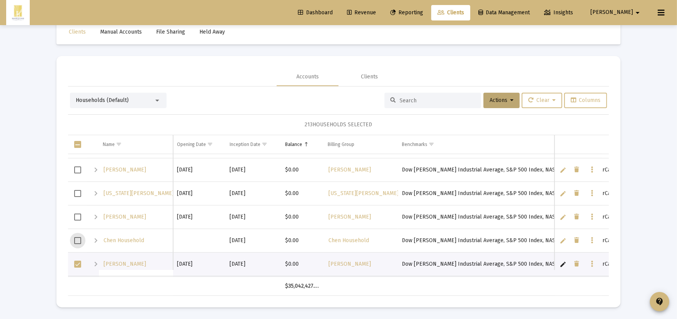
click at [80, 265] on span "Select row" at bounding box center [77, 264] width 7 height 7
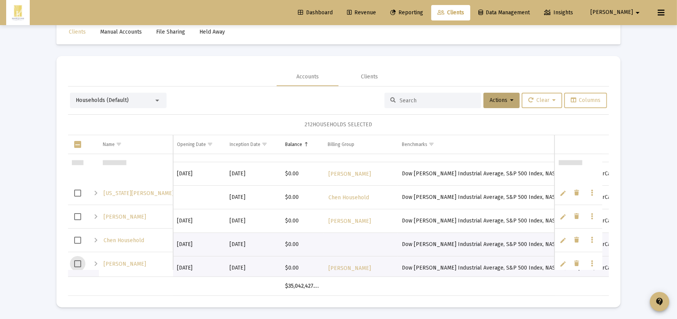
scroll to position [86, 0]
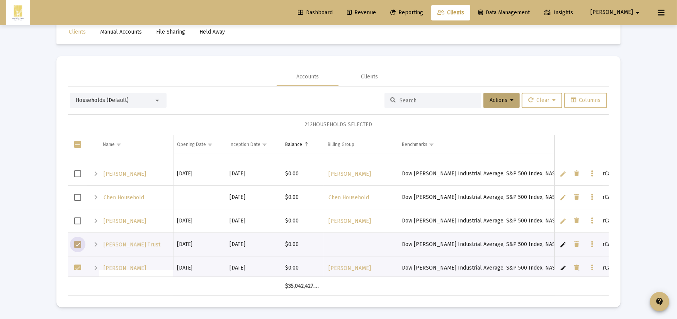
click at [78, 244] on span "Select row" at bounding box center [77, 244] width 7 height 7
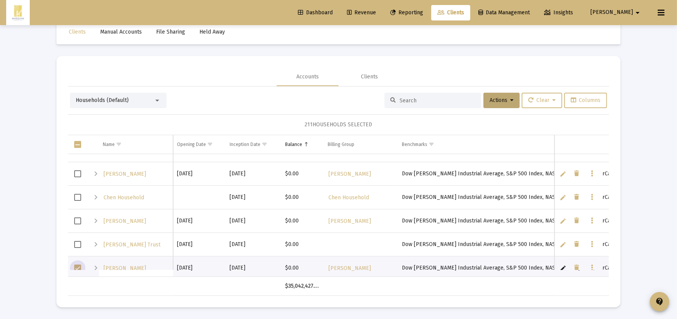
click at [79, 265] on span "Select row" at bounding box center [77, 268] width 7 height 7
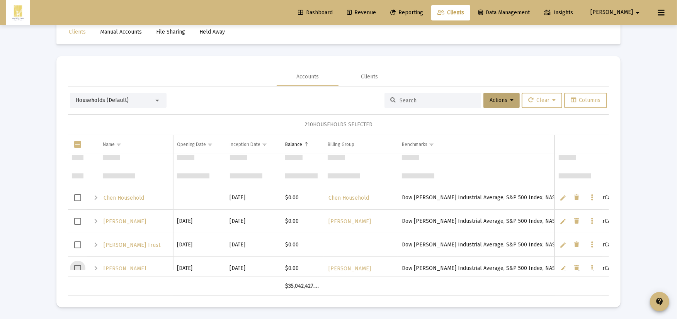
scroll to position [129, 0]
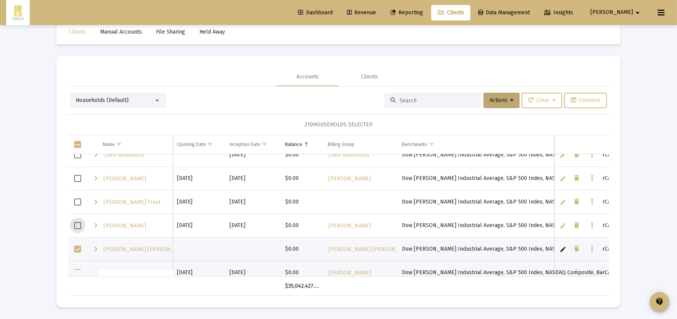
click at [78, 250] on span "Select row" at bounding box center [77, 249] width 7 height 7
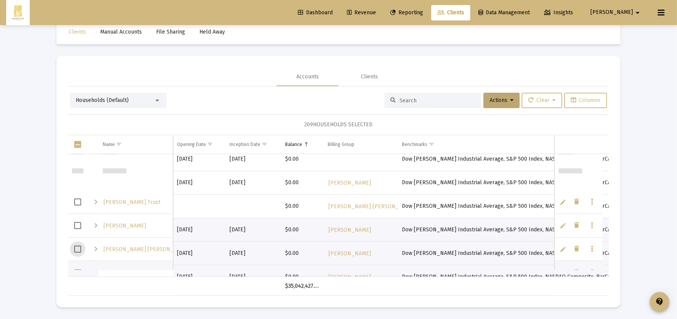
scroll to position [172, 0]
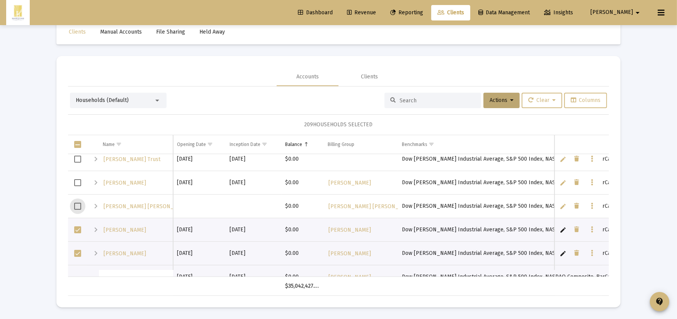
click at [78, 227] on span "Select row" at bounding box center [77, 229] width 7 height 7
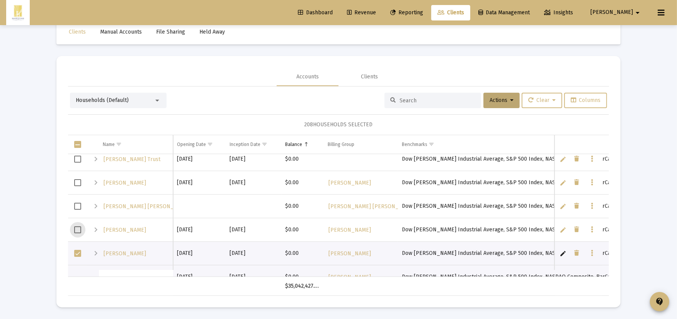
click at [78, 254] on span "Select row" at bounding box center [77, 253] width 7 height 7
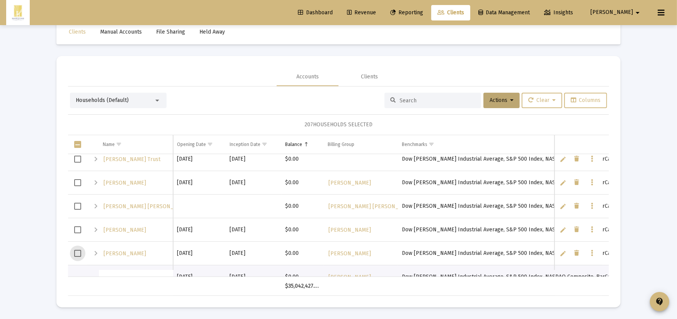
scroll to position [214, 0]
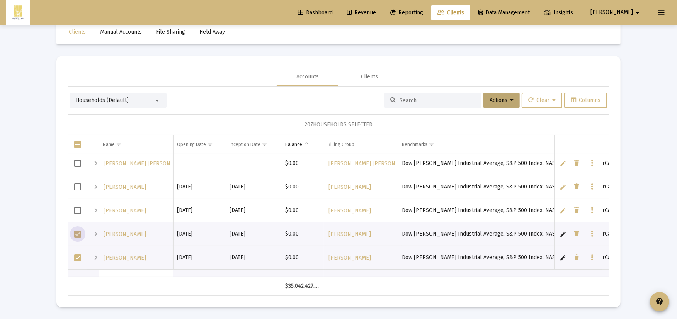
click at [78, 233] on span "Select row" at bounding box center [77, 234] width 7 height 7
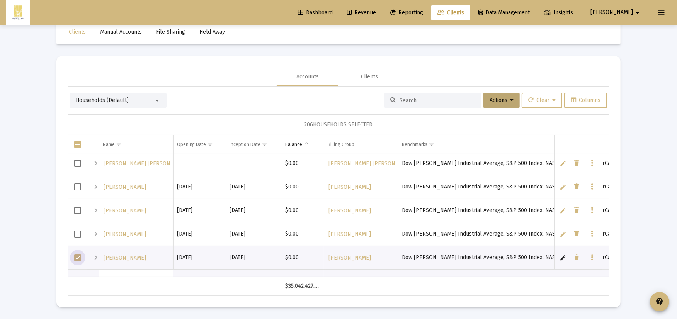
click at [75, 259] on span "Select row" at bounding box center [77, 257] width 7 height 7
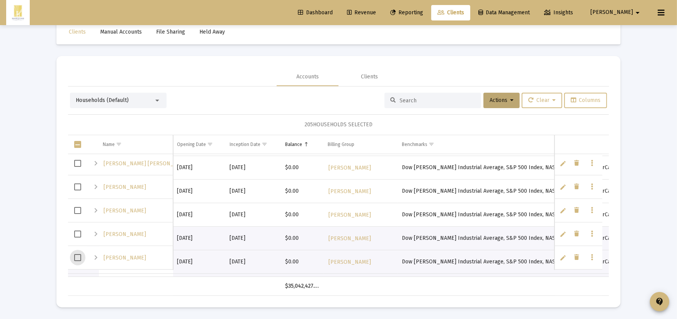
scroll to position [257, 0]
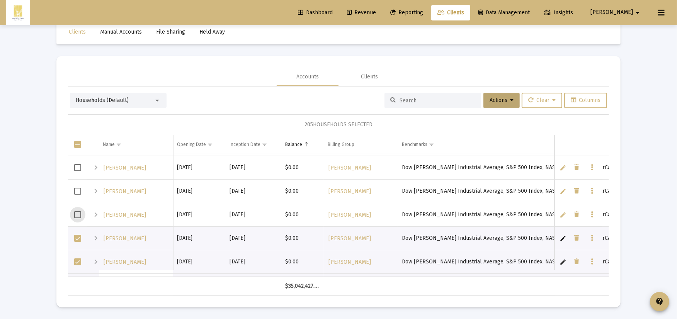
click at [76, 240] on span "Select row" at bounding box center [77, 238] width 7 height 7
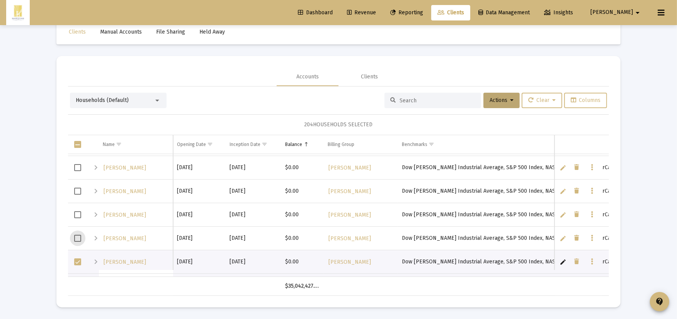
click at [77, 263] on span "Select row" at bounding box center [77, 261] width 7 height 7
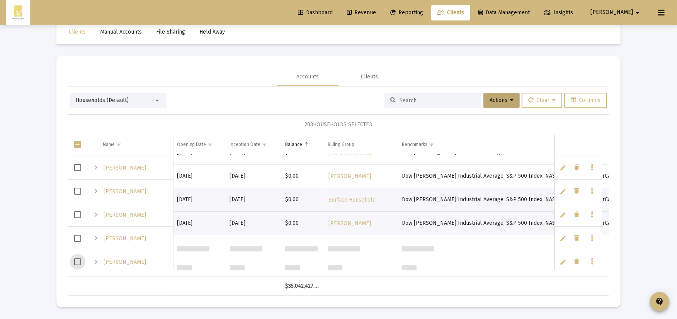
scroll to position [343, 0]
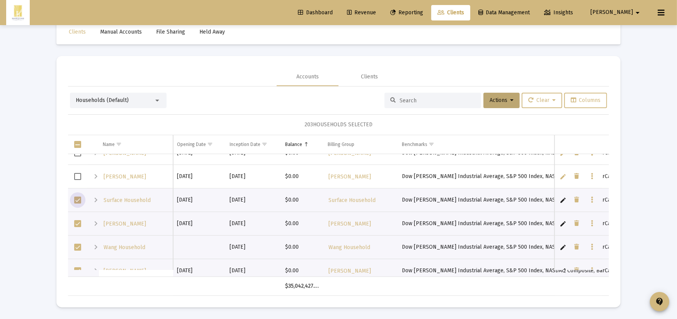
click at [77, 202] on span "Select row" at bounding box center [77, 200] width 7 height 7
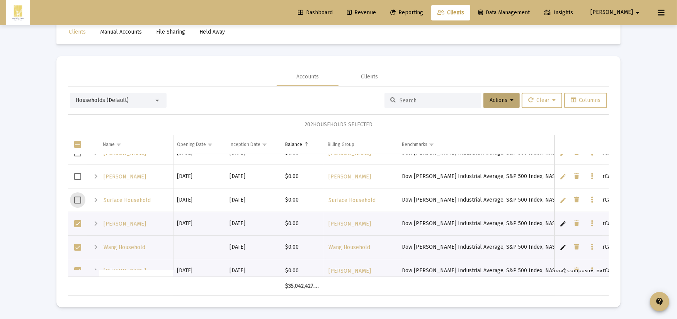
click at [77, 229] on td "Data grid" at bounding box center [77, 224] width 19 height 24
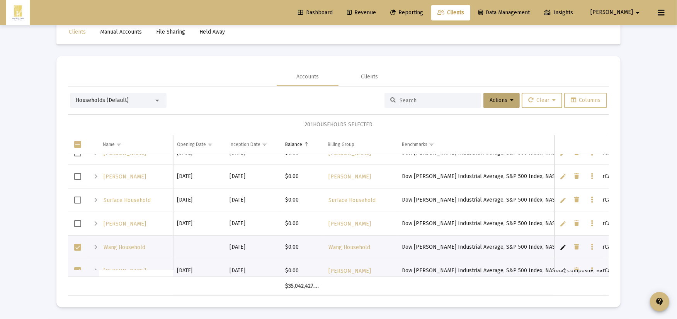
click at [77, 246] on span "Select row" at bounding box center [77, 247] width 7 height 7
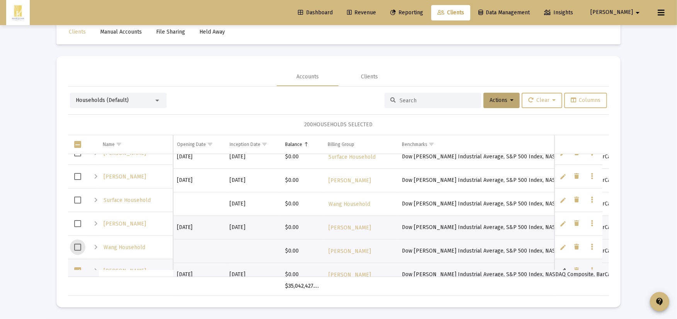
scroll to position [386, 0]
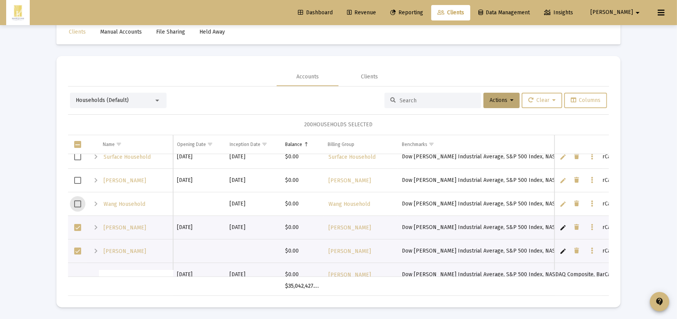
click at [78, 230] on span "Select row" at bounding box center [77, 227] width 7 height 7
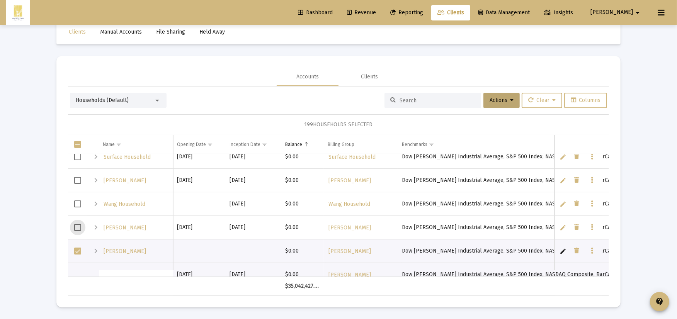
click at [79, 248] on span "Select row" at bounding box center [77, 251] width 7 height 7
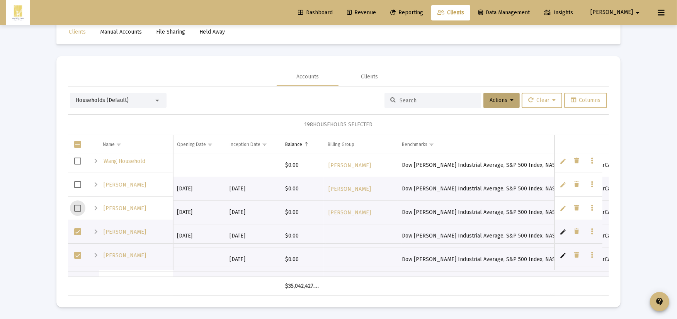
scroll to position [472, 0]
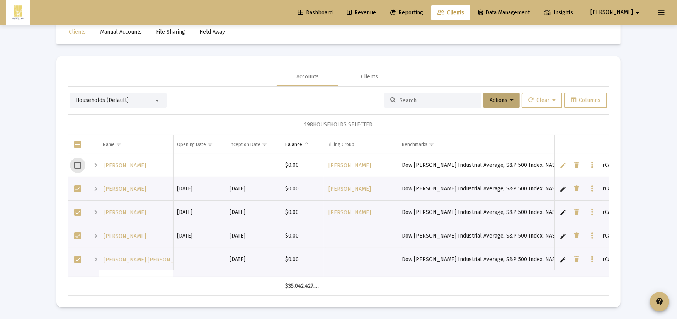
click at [77, 190] on span "Select row" at bounding box center [77, 188] width 7 height 7
click at [78, 212] on span "Select row" at bounding box center [77, 212] width 7 height 7
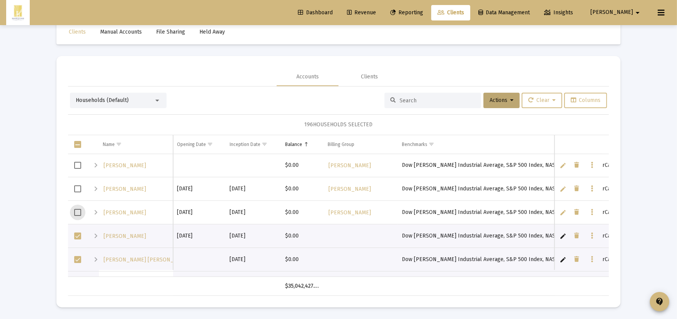
click at [79, 236] on span "Select row" at bounding box center [77, 236] width 7 height 7
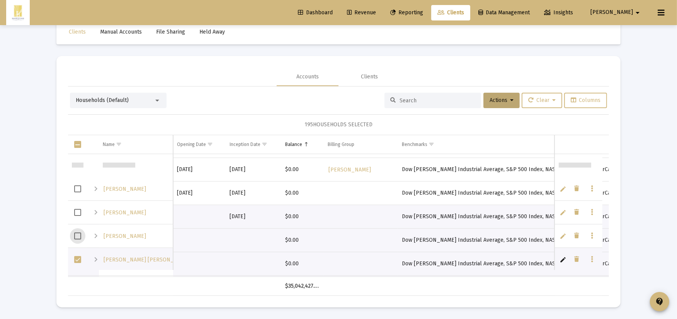
scroll to position [515, 0]
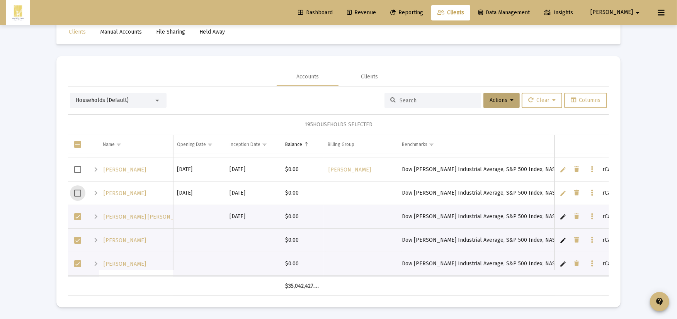
click at [78, 217] on span "Select row" at bounding box center [77, 216] width 7 height 7
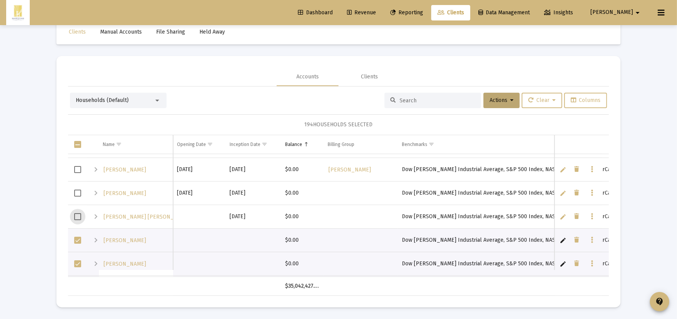
click at [78, 242] on span "Select row" at bounding box center [77, 240] width 7 height 7
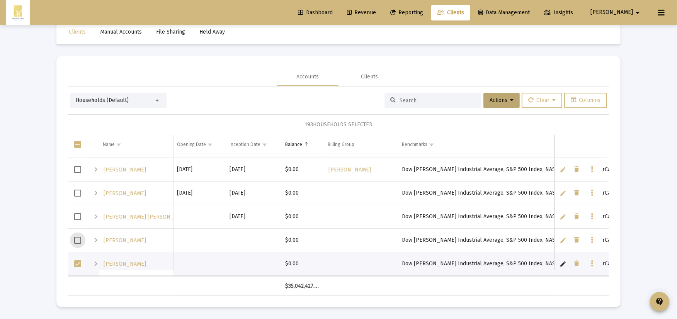
click at [77, 263] on span "Select row" at bounding box center [77, 263] width 7 height 7
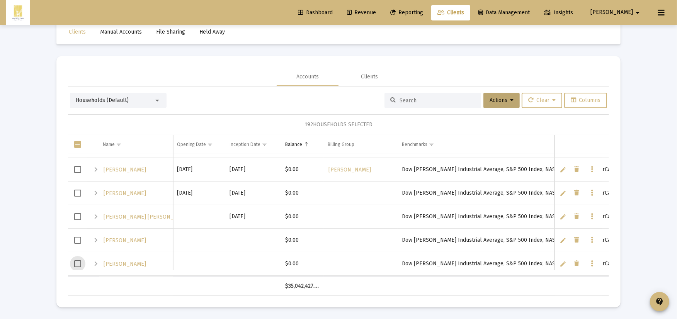
scroll to position [601, 0]
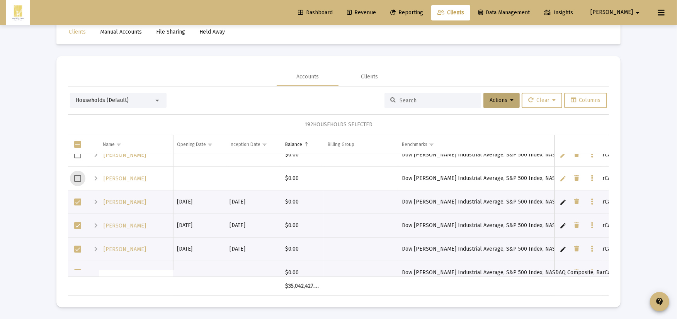
click at [78, 199] on span "Select row" at bounding box center [77, 202] width 7 height 7
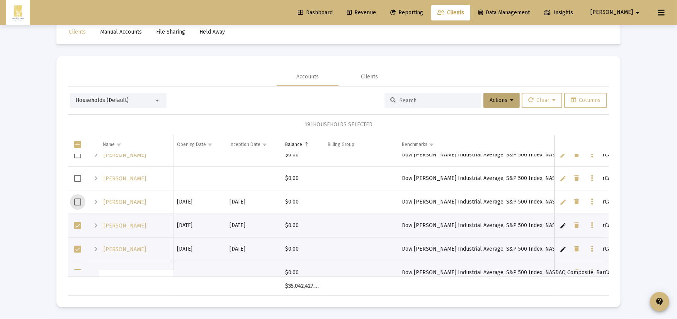
drag, startPoint x: 78, startPoint y: 228, endPoint x: 78, endPoint y: 233, distance: 5.0
click at [78, 228] on span "Select row" at bounding box center [77, 225] width 7 height 7
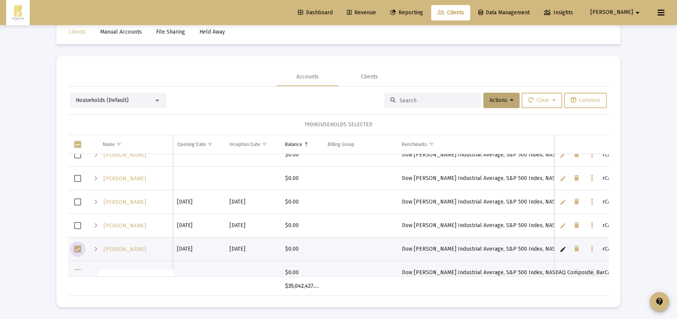
click at [77, 248] on span "Select row" at bounding box center [77, 249] width 7 height 7
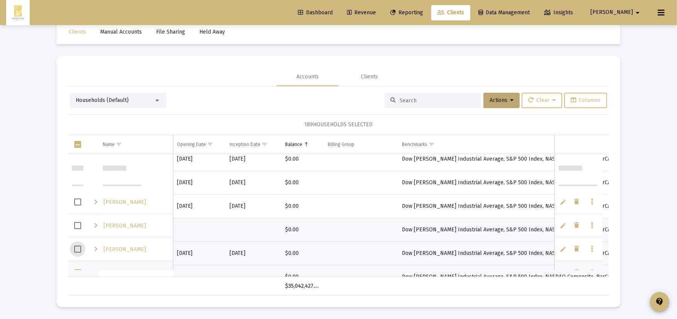
scroll to position [0, 0]
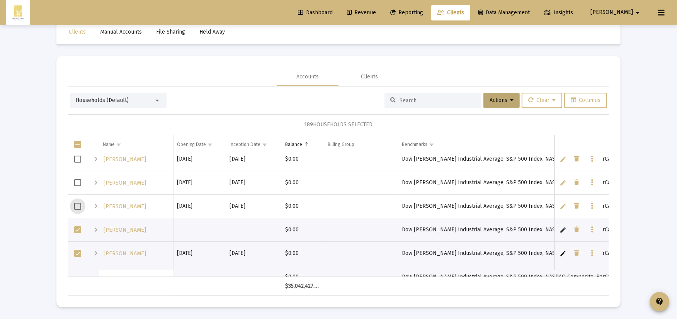
click at [80, 230] on span "Select row" at bounding box center [77, 229] width 7 height 7
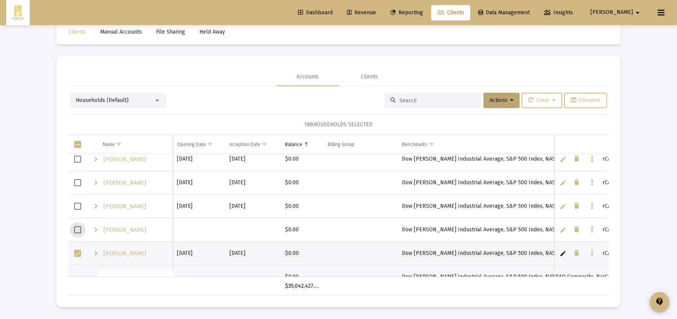
click at [78, 256] on span "Select row" at bounding box center [77, 253] width 7 height 7
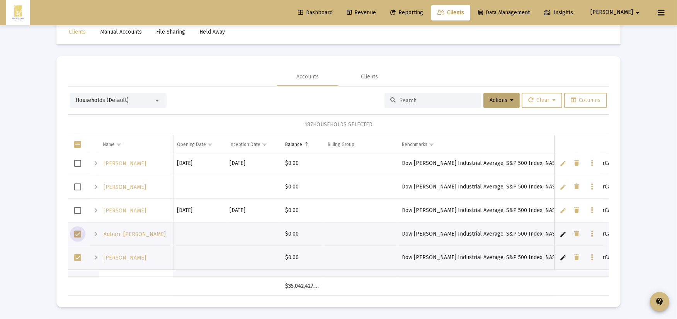
click at [77, 232] on span "Select row" at bounding box center [77, 234] width 7 height 7
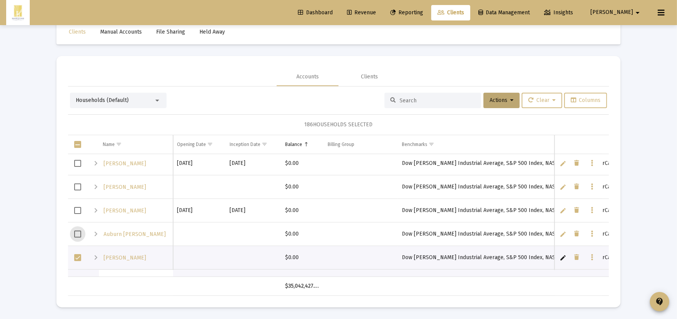
click at [77, 257] on span "Select row" at bounding box center [77, 257] width 7 height 7
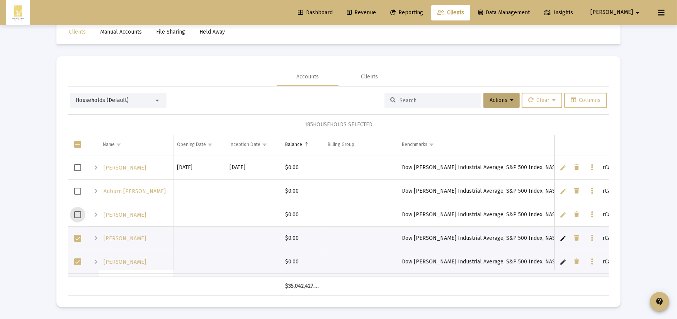
click at [77, 239] on span "Select row" at bounding box center [77, 238] width 7 height 7
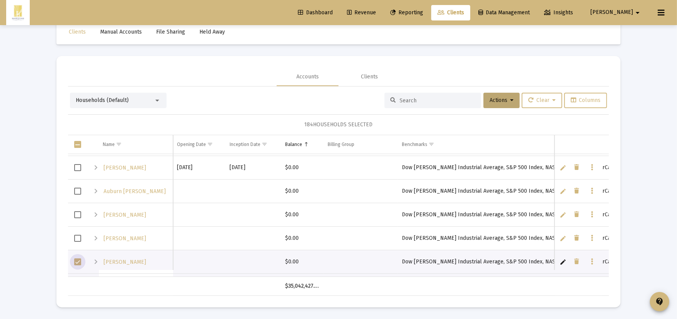
click at [78, 263] on span "Select row" at bounding box center [77, 261] width 7 height 7
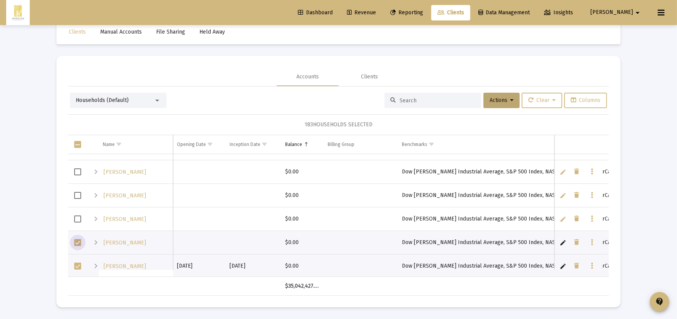
click at [78, 246] on span "Select row" at bounding box center [77, 242] width 7 height 7
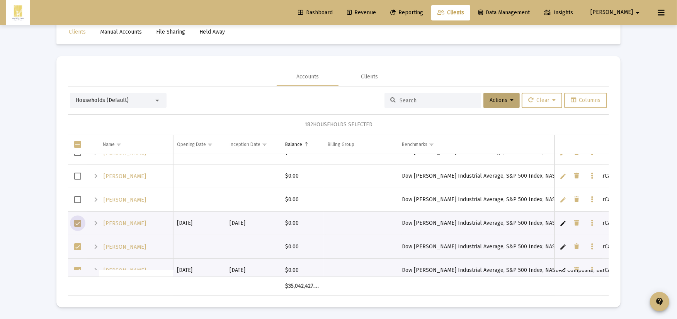
click at [79, 223] on span "Select row" at bounding box center [77, 223] width 7 height 7
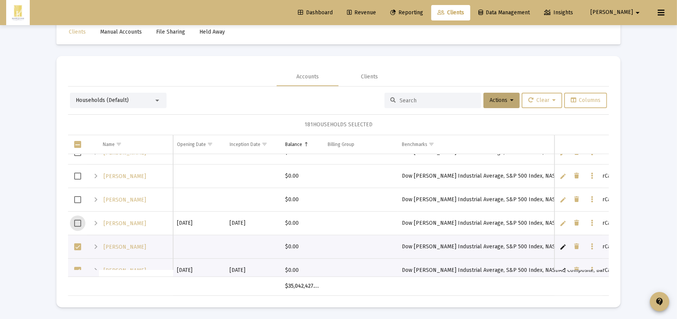
click at [79, 246] on span "Select row" at bounding box center [77, 246] width 7 height 7
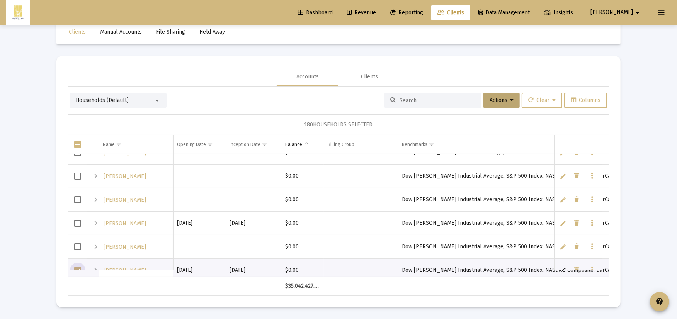
click at [77, 267] on span "Select row" at bounding box center [77, 270] width 7 height 7
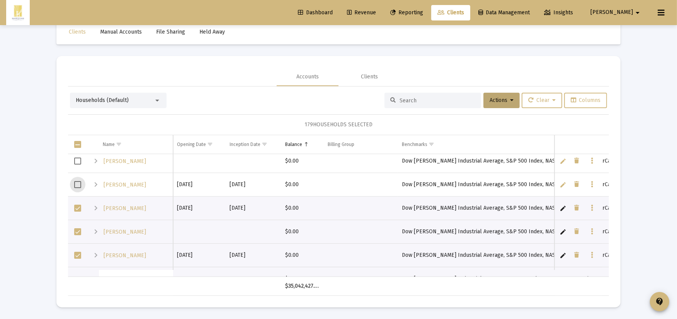
click at [78, 213] on td "Data grid" at bounding box center [77, 209] width 19 height 24
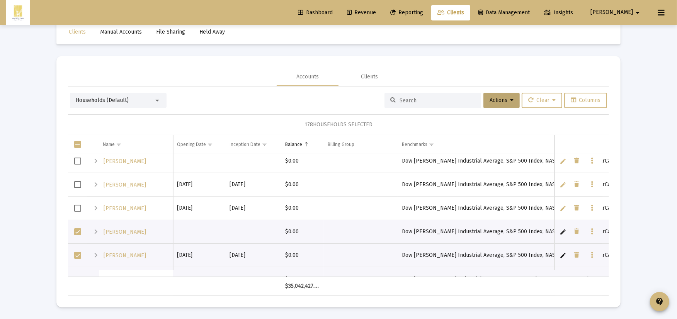
click at [78, 230] on span "Select row" at bounding box center [77, 231] width 7 height 7
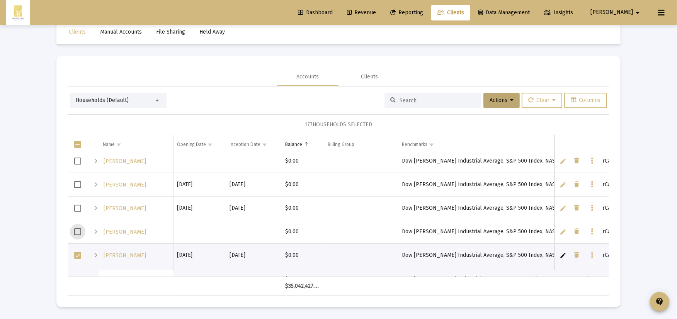
click at [79, 228] on span "Select row" at bounding box center [77, 231] width 7 height 7
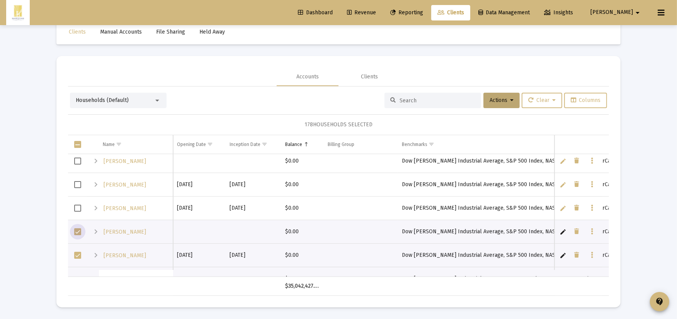
click at [78, 235] on span "Select row" at bounding box center [77, 231] width 7 height 7
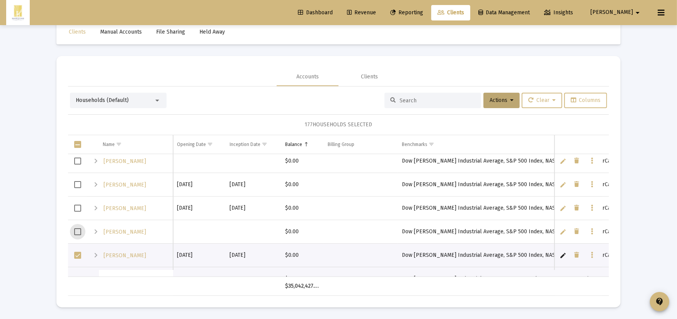
click at [78, 258] on span "Select row" at bounding box center [77, 255] width 7 height 7
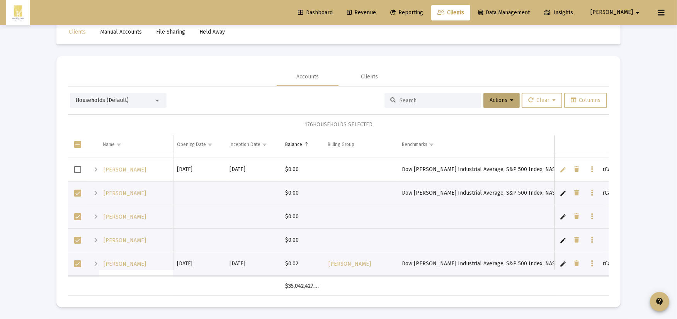
click at [76, 168] on span "Select row" at bounding box center [77, 169] width 7 height 7
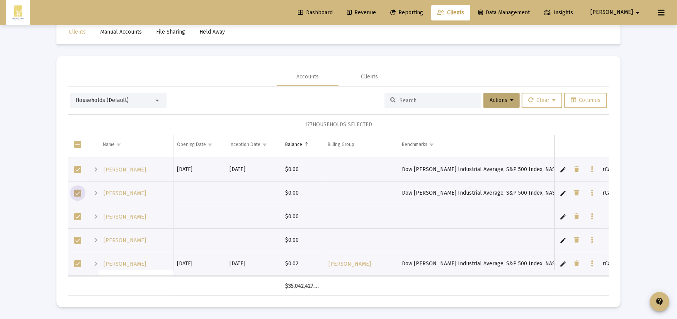
click at [78, 192] on span "Select row" at bounding box center [77, 193] width 7 height 7
click at [79, 218] on span "Select row" at bounding box center [77, 216] width 7 height 7
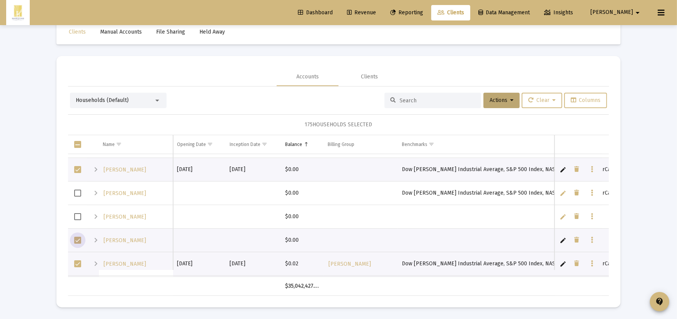
click at [76, 238] on span "Select row" at bounding box center [77, 240] width 7 height 7
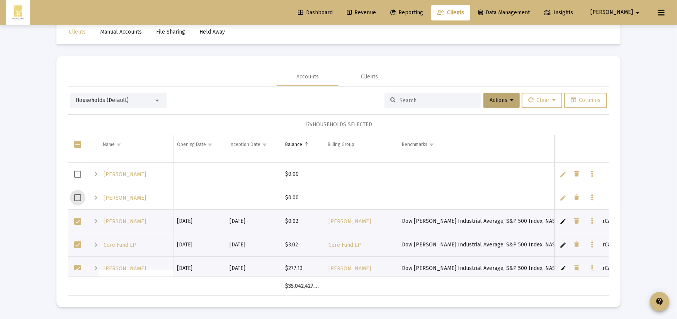
click at [78, 221] on span "Select row" at bounding box center [77, 221] width 7 height 7
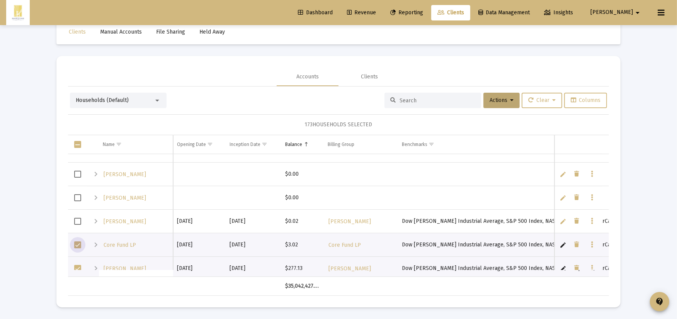
click at [78, 246] on span "Select row" at bounding box center [77, 244] width 7 height 7
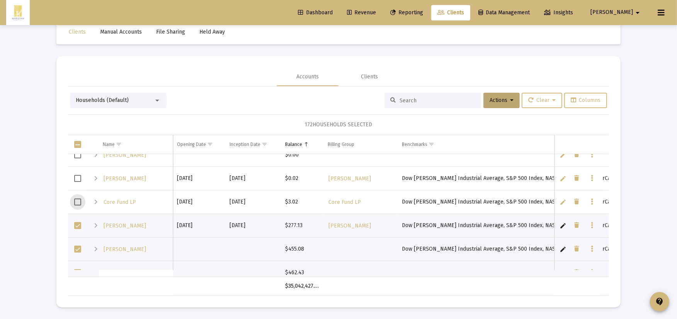
click at [77, 225] on span "Select row" at bounding box center [77, 225] width 7 height 7
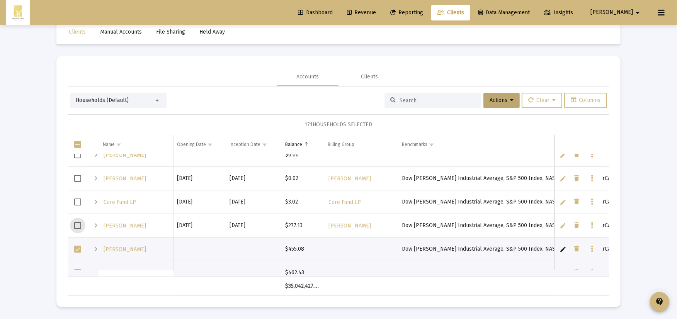
click at [77, 225] on span "Select row" at bounding box center [77, 225] width 7 height 7
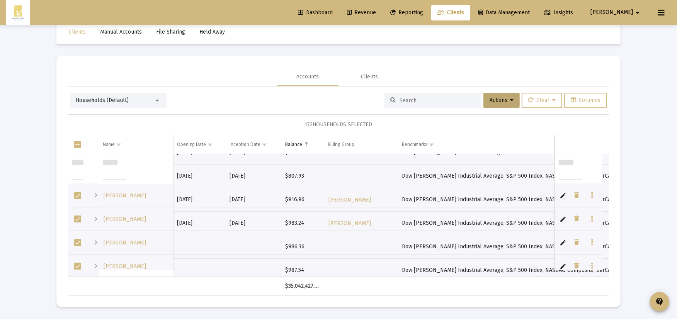
scroll to position [1288, 0]
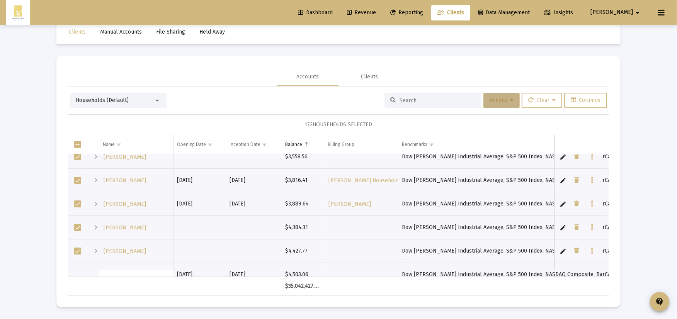
click at [510, 107] on button "Actions" at bounding box center [501, 100] width 36 height 15
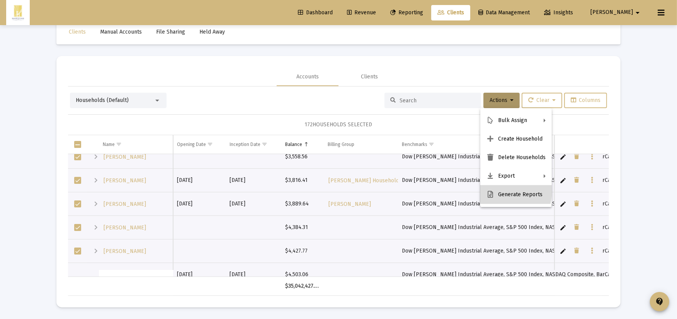
click at [504, 191] on button "Generate Reports" at bounding box center [515, 194] width 71 height 19
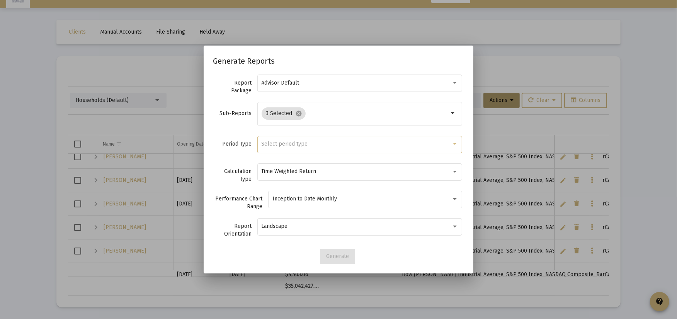
click at [287, 141] on span "Select period type" at bounding box center [285, 144] width 46 height 7
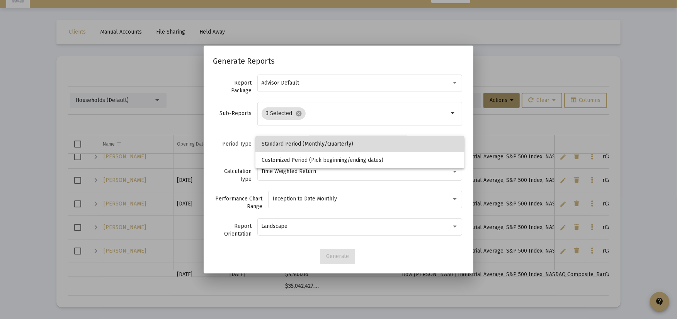
click at [288, 145] on span "Standard Period (Monthly/Quarterly)" at bounding box center [360, 144] width 197 height 16
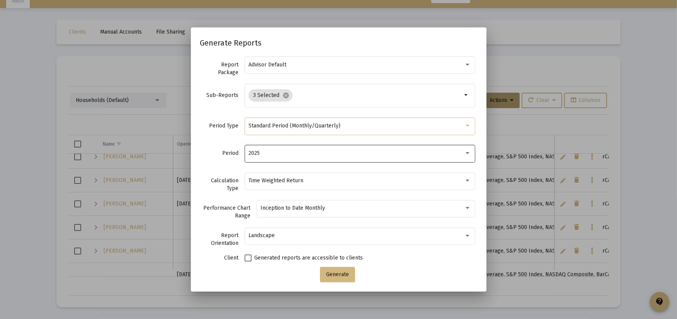
click at [281, 160] on div "2025" at bounding box center [359, 153] width 223 height 19
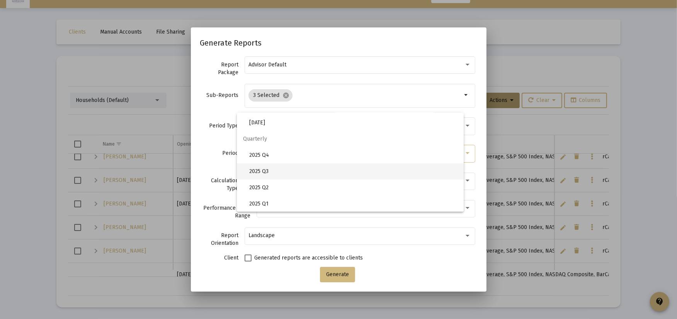
click at [274, 169] on span "2025 Q3" at bounding box center [353, 171] width 208 height 16
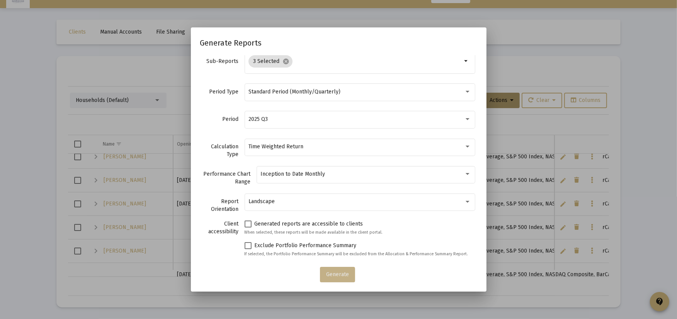
click at [329, 279] on button "Generate" at bounding box center [337, 274] width 35 height 15
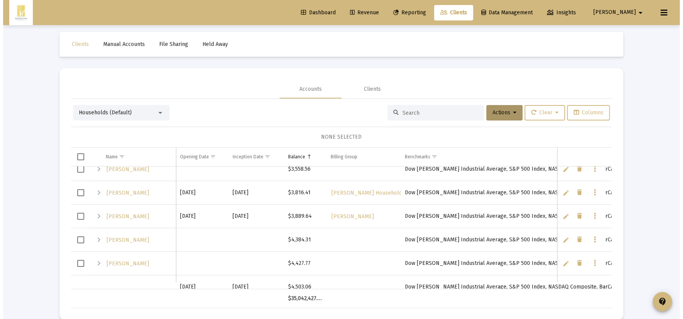
scroll to position [0, 0]
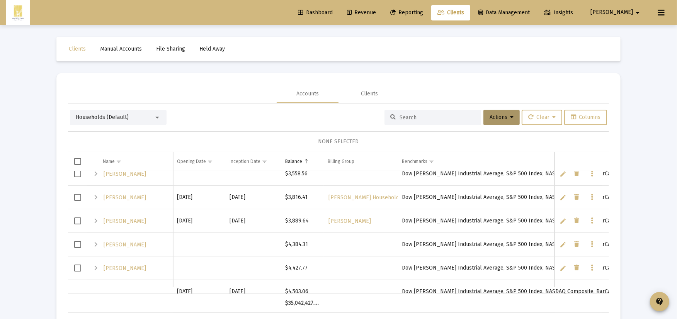
click at [423, 11] on span "Reporting" at bounding box center [406, 12] width 33 height 7
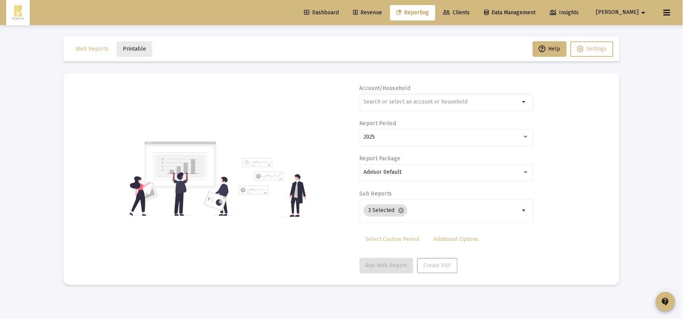
click at [139, 44] on button "Printable" at bounding box center [135, 48] width 36 height 15
